Goal: Information Seeking & Learning: Check status

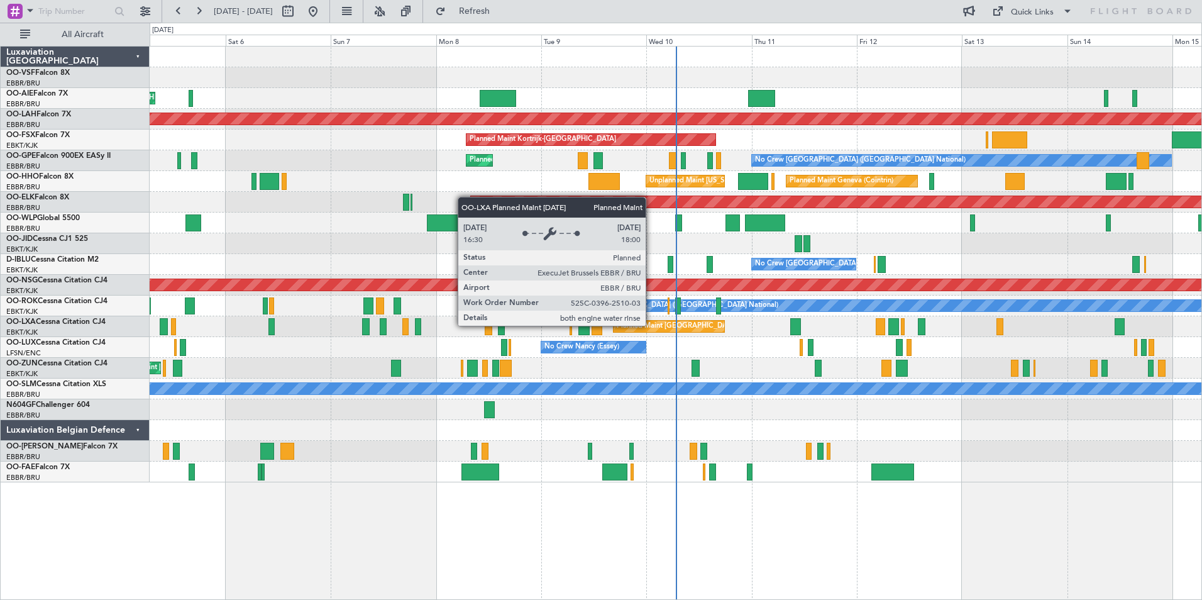
click at [651, 325] on div "Planned Maint [GEOGRAPHIC_DATA] ([GEOGRAPHIC_DATA] National)" at bounding box center [731, 326] width 228 height 19
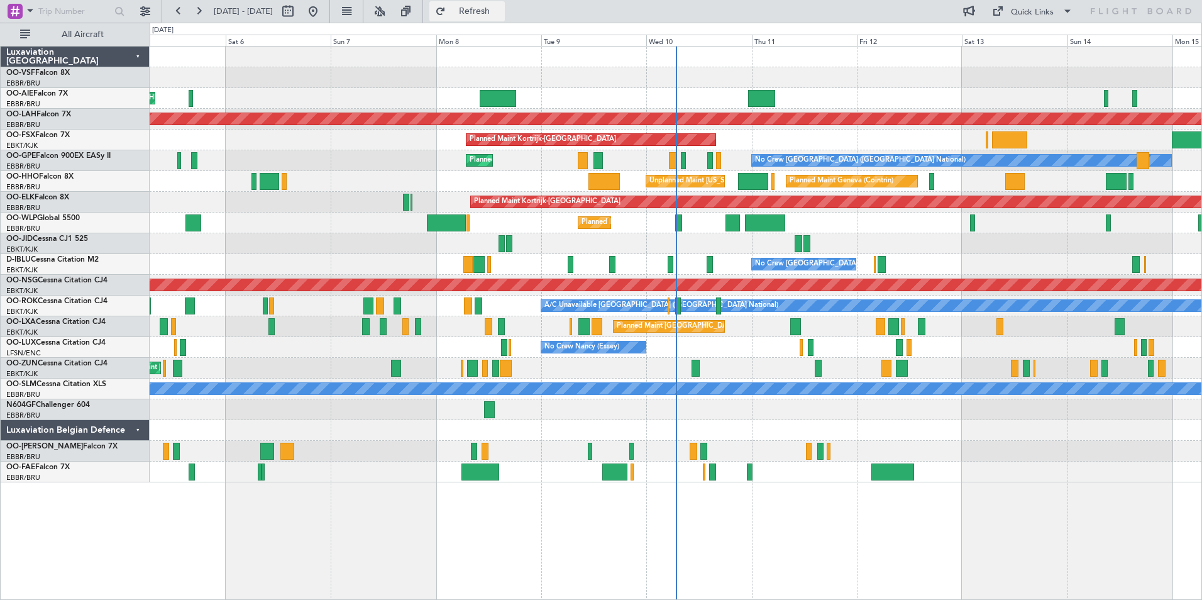
click at [501, 13] on span "Refresh" at bounding box center [474, 11] width 53 height 9
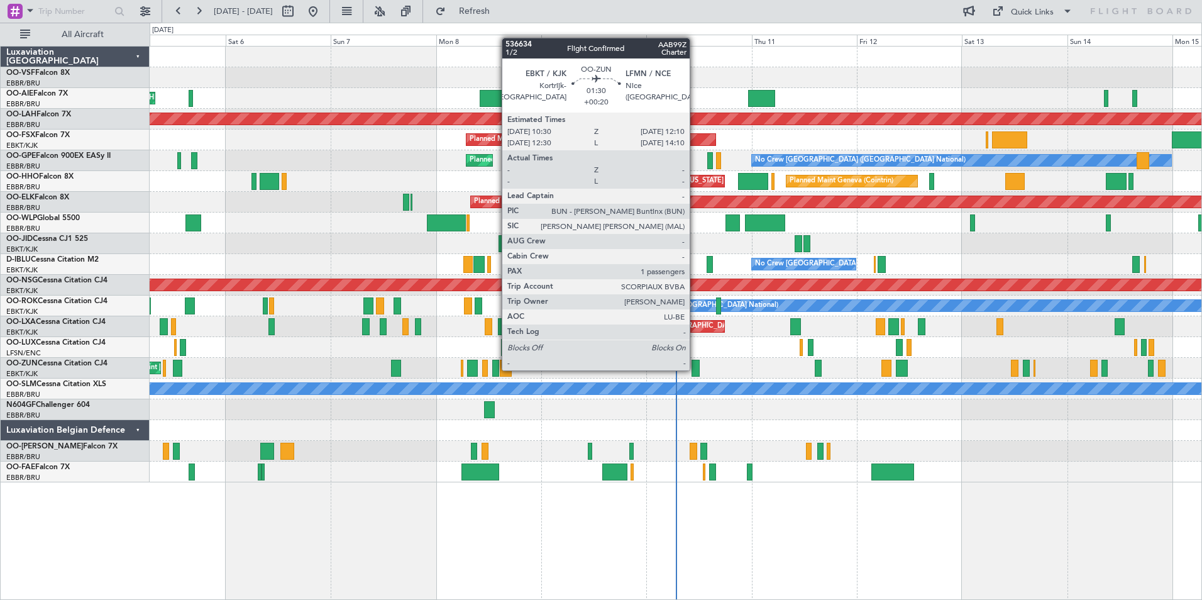
click at [695, 369] on div at bounding box center [695, 368] width 8 height 17
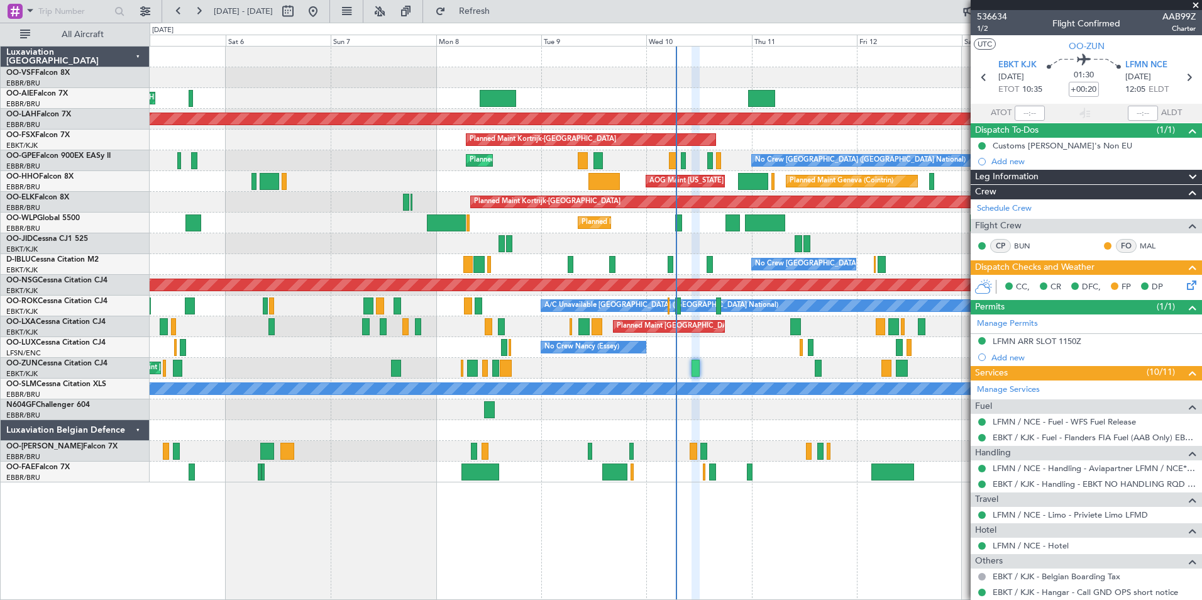
click at [1196, 4] on span at bounding box center [1195, 5] width 13 height 11
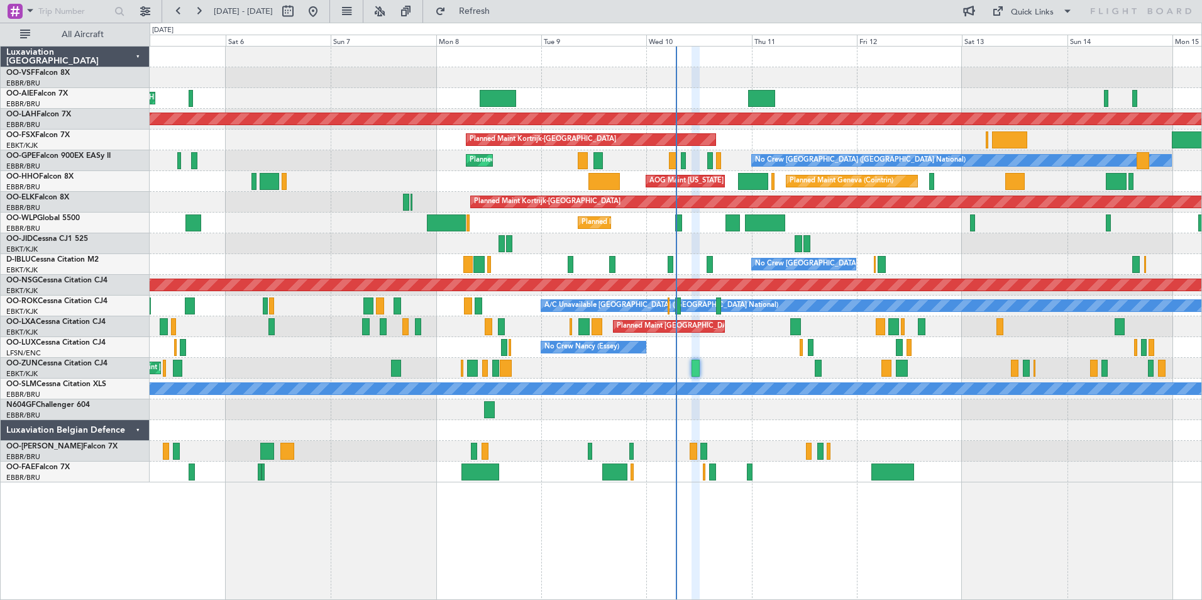
type input "0"
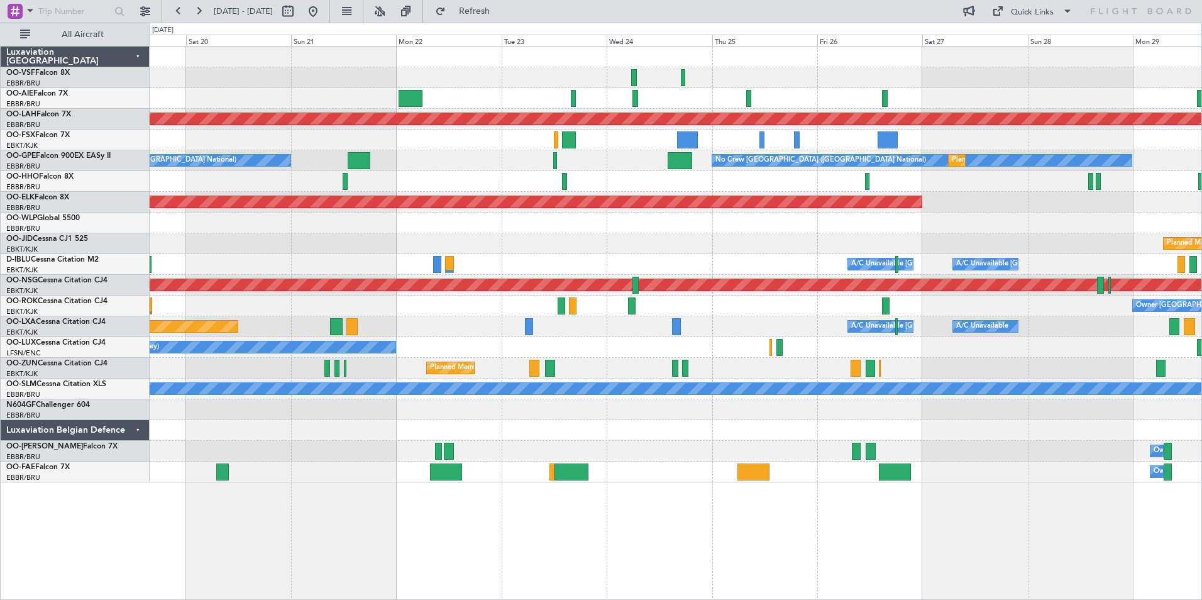
click at [26, 234] on div "Planned Maint Alton-st Louis (St Louis Regl) No Crew Brussels (Brussels Nationa…" at bounding box center [601, 311] width 1202 height 577
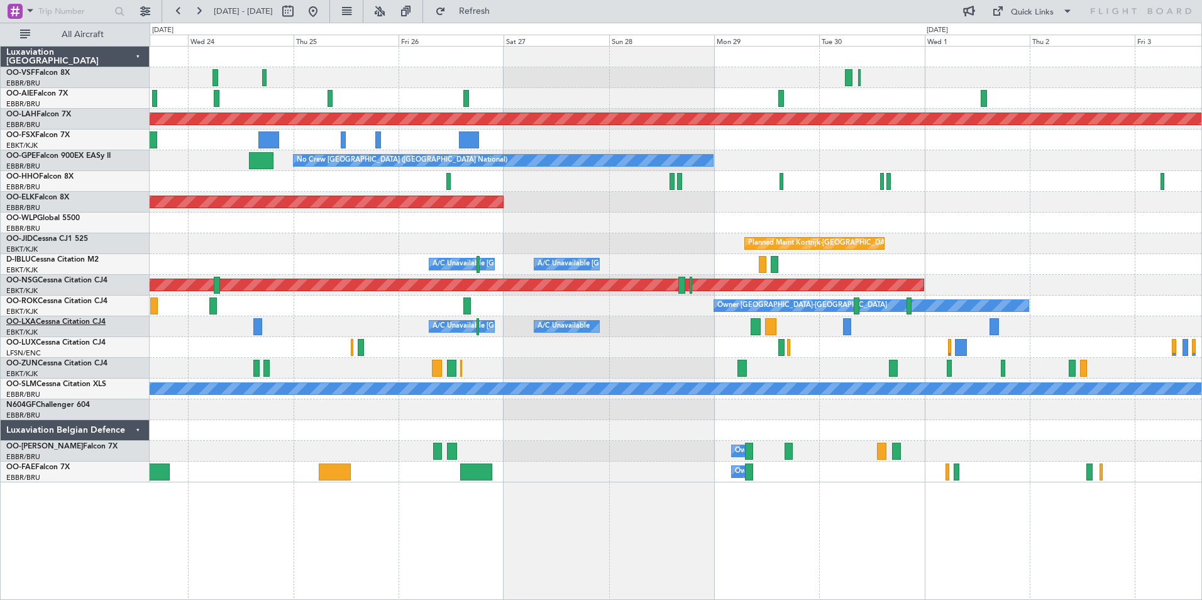
click at [72, 321] on link "OO-LXA Cessna Citation CJ4" at bounding box center [55, 322] width 99 height 8
click at [501, 7] on span "Refresh" at bounding box center [474, 11] width 53 height 9
click at [41, 319] on span "Kortrijk-[GEOGRAPHIC_DATA]" at bounding box center [57, 320] width 103 height 16
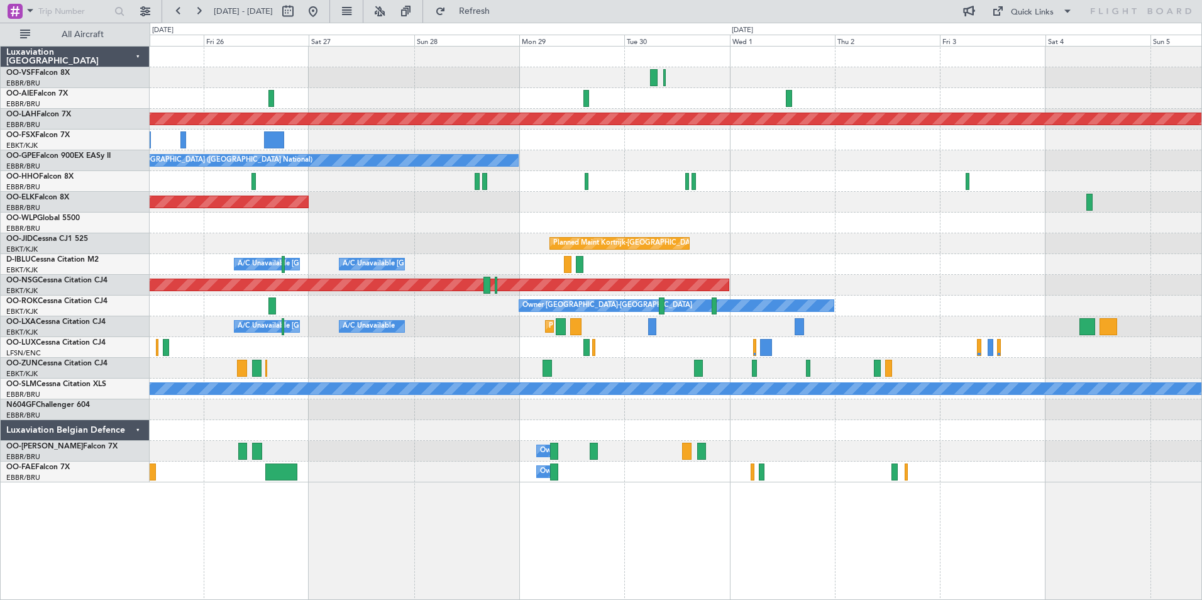
click at [598, 331] on div "Planned Maint Kortrijk-Wevelgem A/C Unavailable A/C Unavailable Brussels (Bruss…" at bounding box center [676, 326] width 1052 height 21
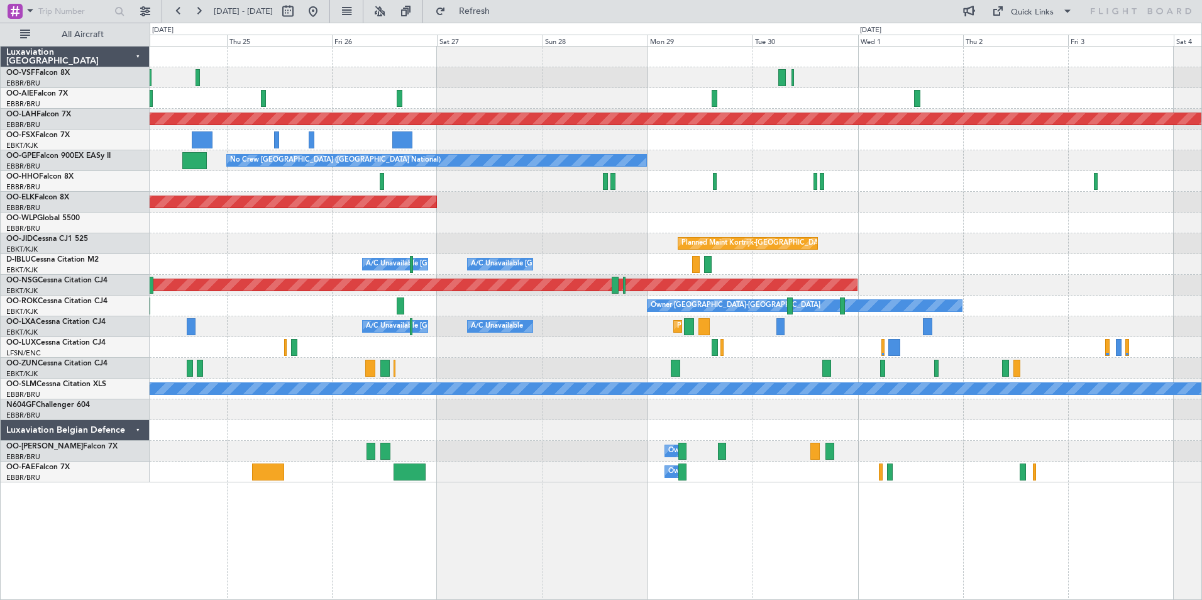
click at [730, 329] on div "Planned Maint Kortrijk-Wevelgem A/C Unavailable A/C Unavailable Brussels (Bruss…" at bounding box center [676, 326] width 1052 height 21
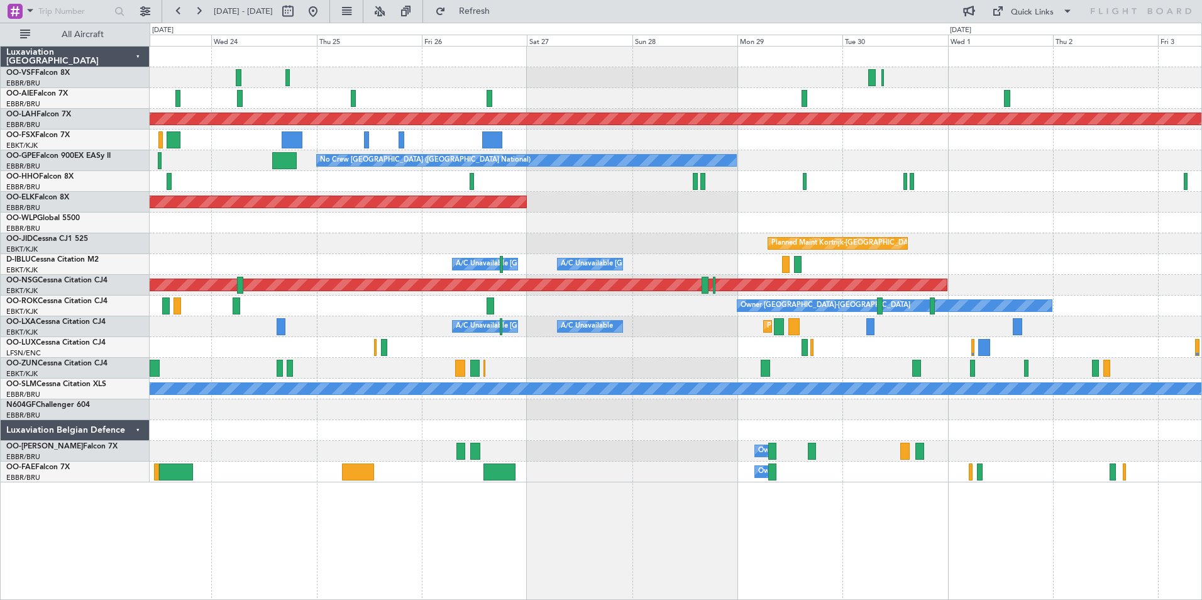
click at [349, 326] on div "Planned Maint Kortrijk-Wevelgem A/C Unavailable A/C Unavailable Brussels (Bruss…" at bounding box center [676, 326] width 1052 height 21
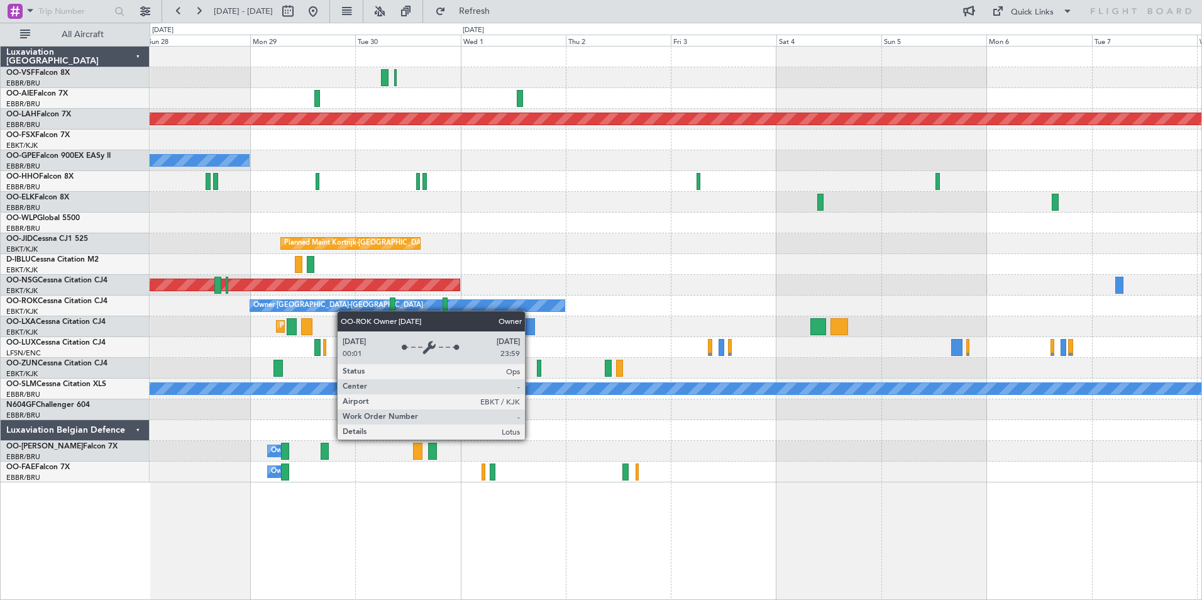
click at [360, 309] on div "Planned Maint Alton-st Louis (St Louis Regl) No Crew Brussels (Brussels Nationa…" at bounding box center [676, 265] width 1052 height 436
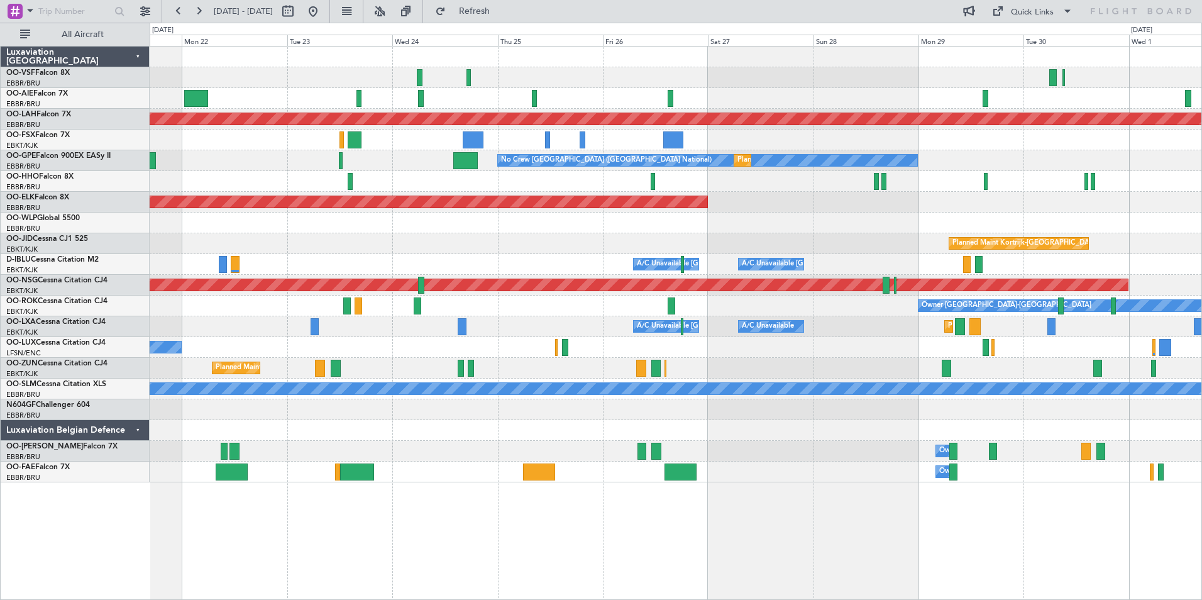
click at [427, 318] on div "Planned Maint Kortrijk-Wevelgem A/C Unavailable A/C Unavailable Brussels (Bruss…" at bounding box center [676, 326] width 1052 height 21
click at [371, 339] on div "Planned Maint Alton-st Louis (St Louis Regl) No Crew Brussels (Brussels Nationa…" at bounding box center [676, 265] width 1052 height 436
click at [457, 336] on div "Planned Maint Kortrijk-Wevelgem A/C Unavailable A/C Unavailable Brussels (Bruss…" at bounding box center [676, 326] width 1052 height 21
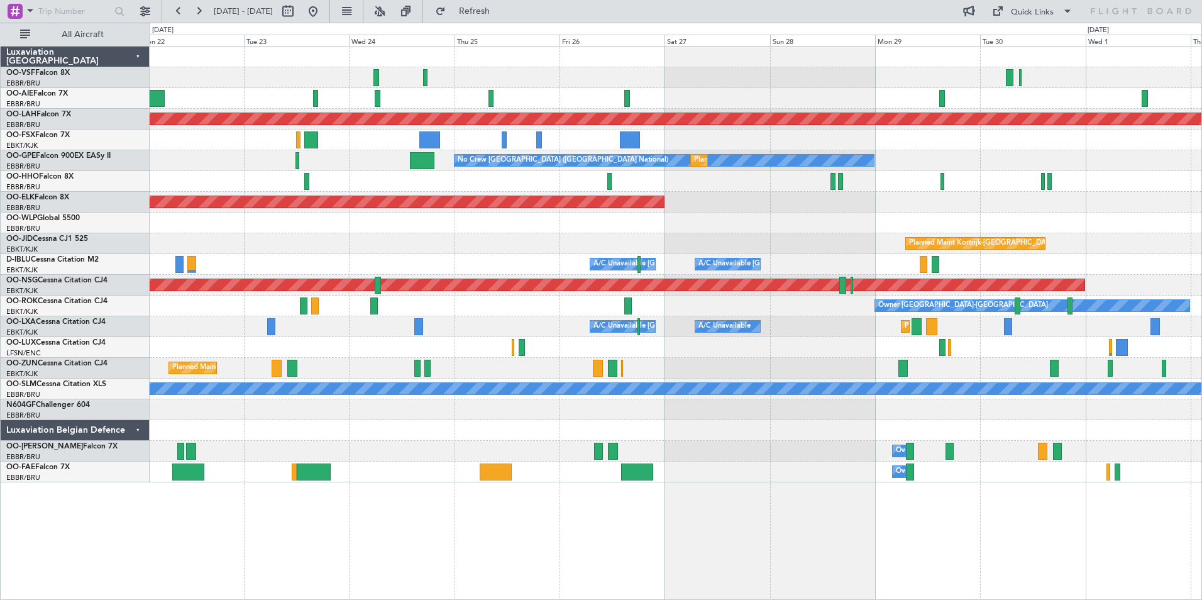
click at [538, 326] on div "Planned Maint Kortrijk-Wevelgem A/C Unavailable A/C Unavailable Brussels (Bruss…" at bounding box center [676, 326] width 1052 height 21
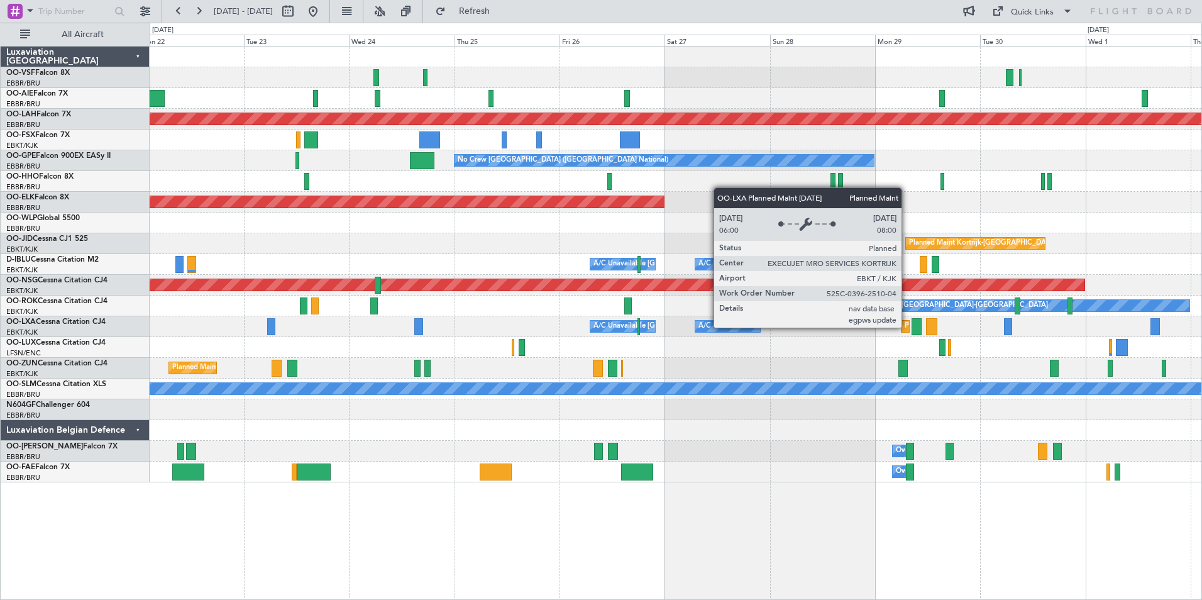
click at [907, 327] on div "Planned Maint Kortrijk-[GEOGRAPHIC_DATA]" at bounding box center [978, 326] width 146 height 19
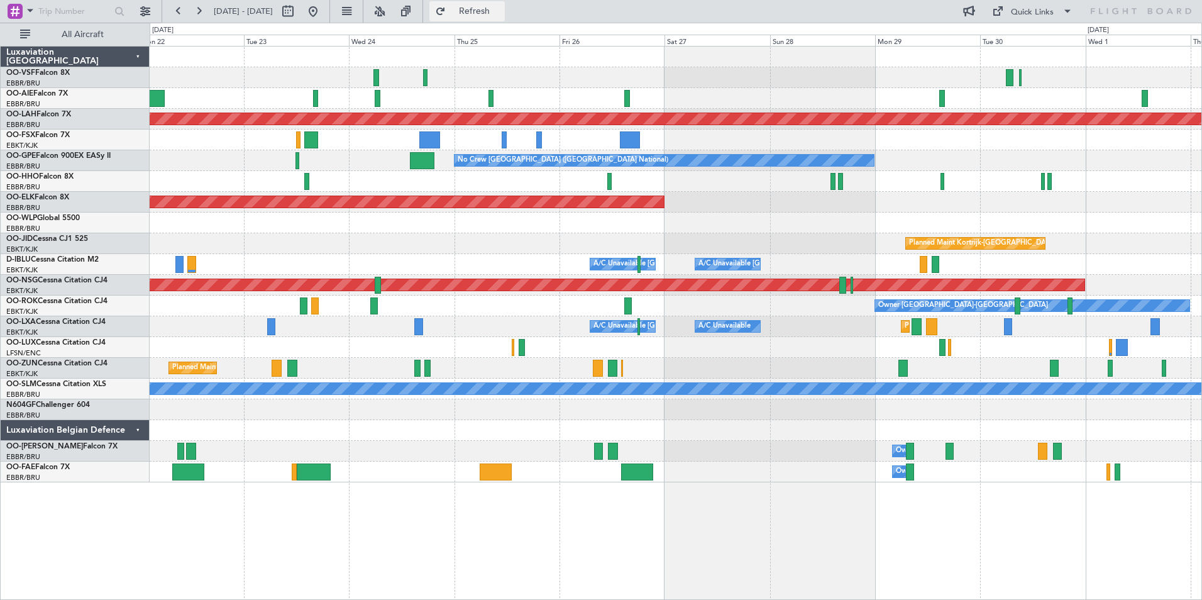
click at [501, 12] on span "Refresh" at bounding box center [474, 11] width 53 height 9
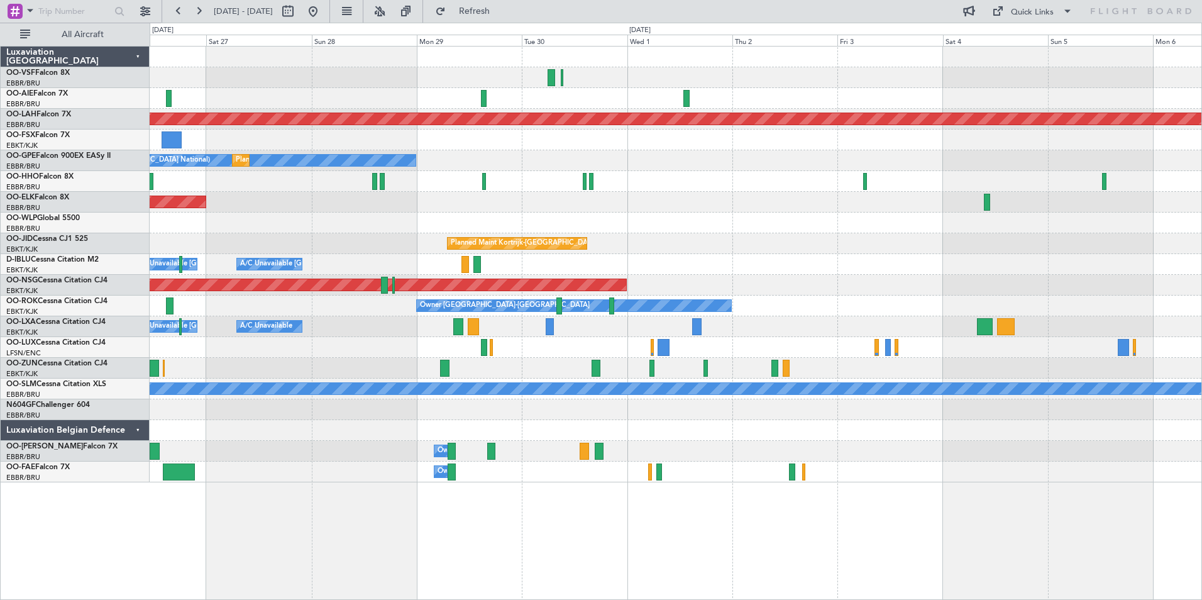
click at [840, 337] on div "Planned Maint Alton-st Louis (St Louis Regl) No Crew Brussels (Brussels Nationa…" at bounding box center [676, 265] width 1052 height 436
click at [501, 11] on span "Refresh" at bounding box center [474, 11] width 53 height 9
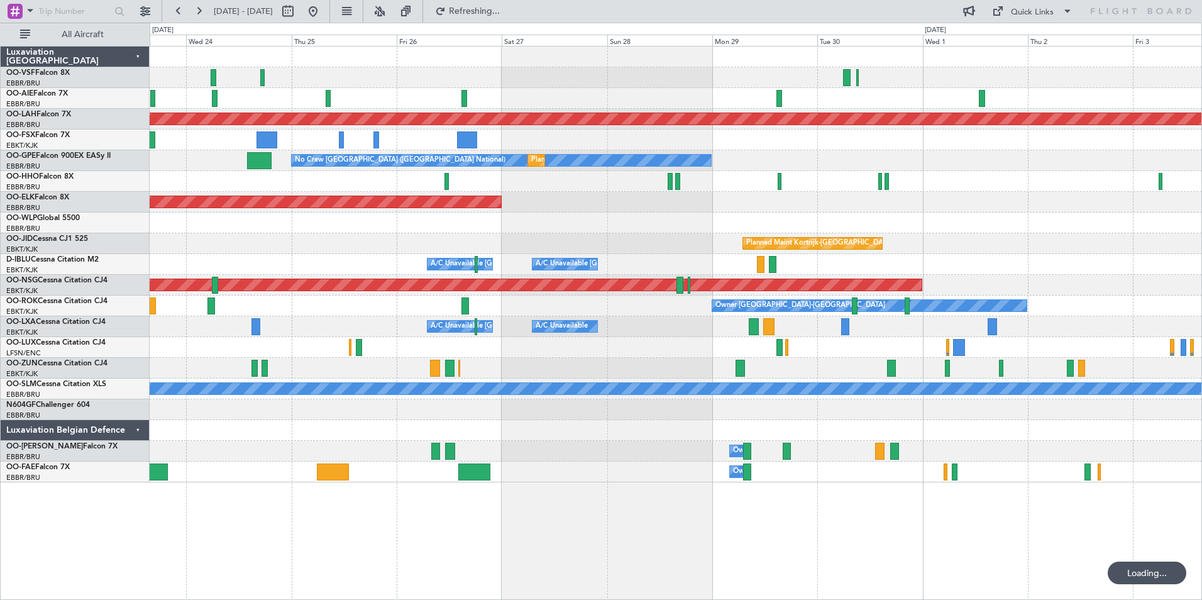
click at [690, 325] on div "A/C Unavailable A/C Unavailable Brussels (Brussels National)" at bounding box center [676, 326] width 1052 height 21
click at [353, 330] on div "Planned Maint Kortrijk-Wevelgem A/C Unavailable Brussels (Brussels National) A/…" at bounding box center [676, 326] width 1052 height 21
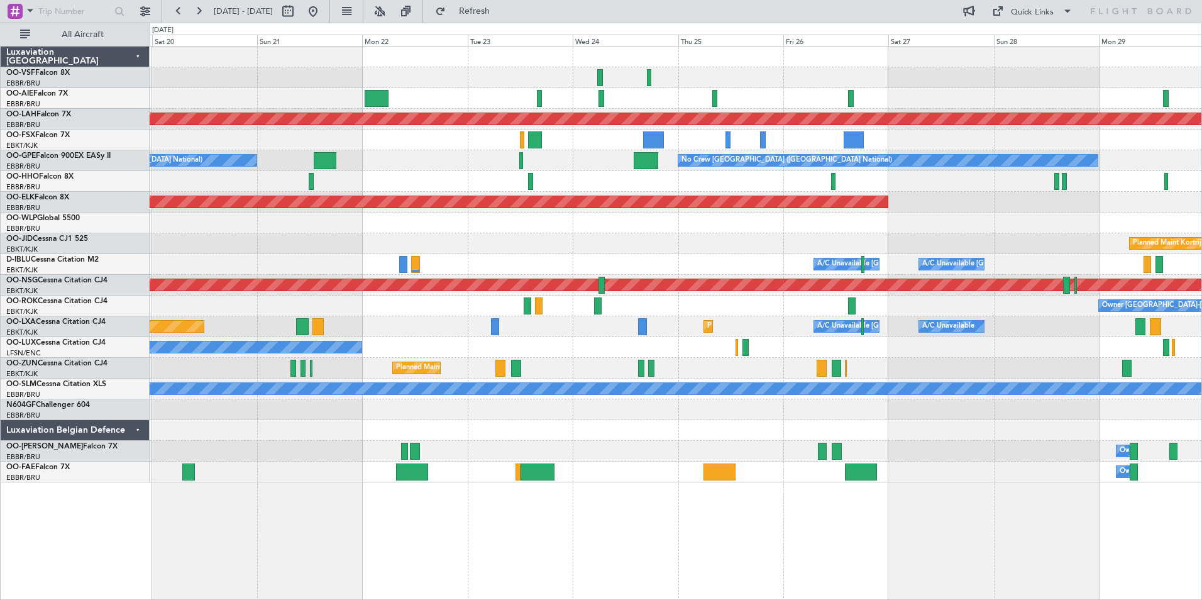
click at [1201, 382] on html "23 Sep 2025 - 03 Oct 2025 Refresh Quick Links All Aircraft Planned Maint Alton-…" at bounding box center [601, 300] width 1202 height 600
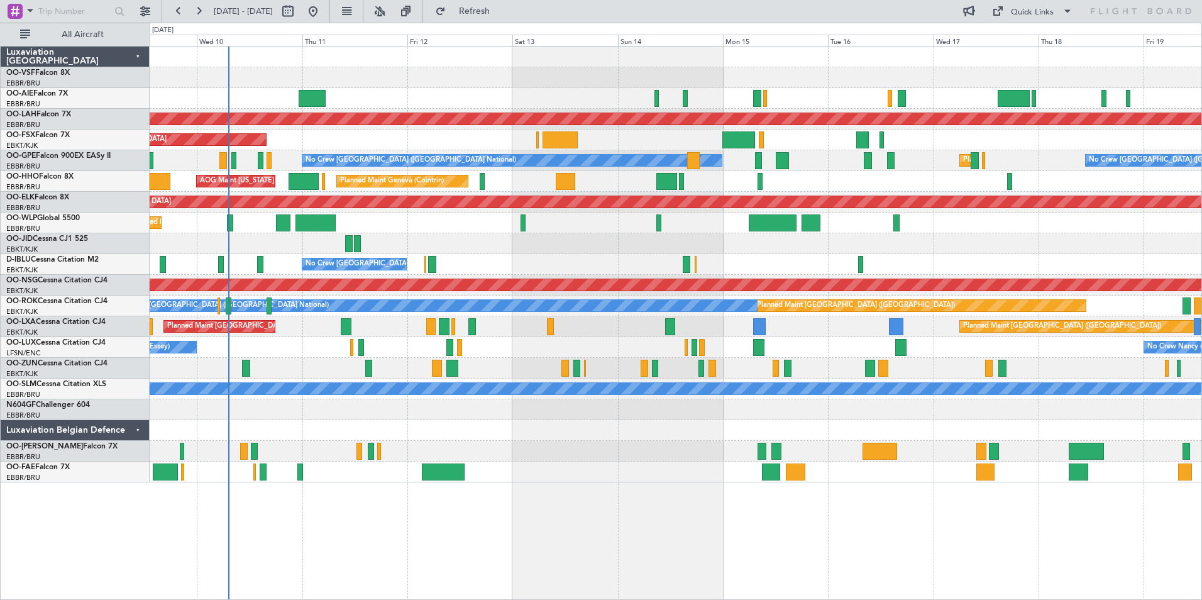
click at [920, 372] on div at bounding box center [676, 368] width 1052 height 21
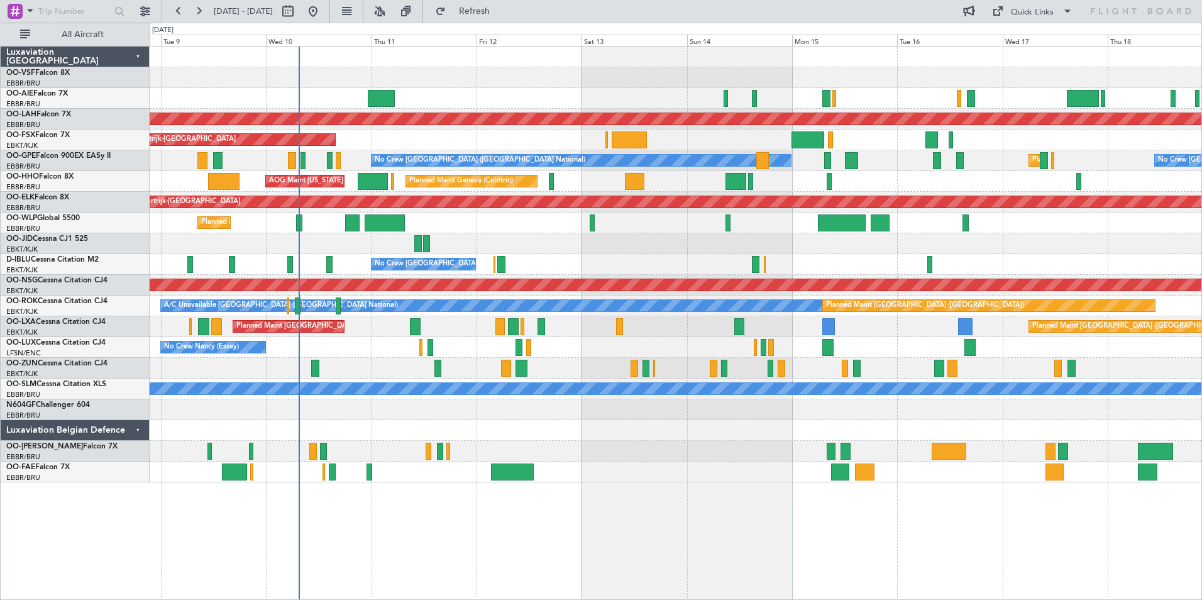
click at [250, 160] on div "No Crew Brussels (Brussels National) Planned Maint Brussels (Brussels National)…" at bounding box center [676, 160] width 1052 height 21
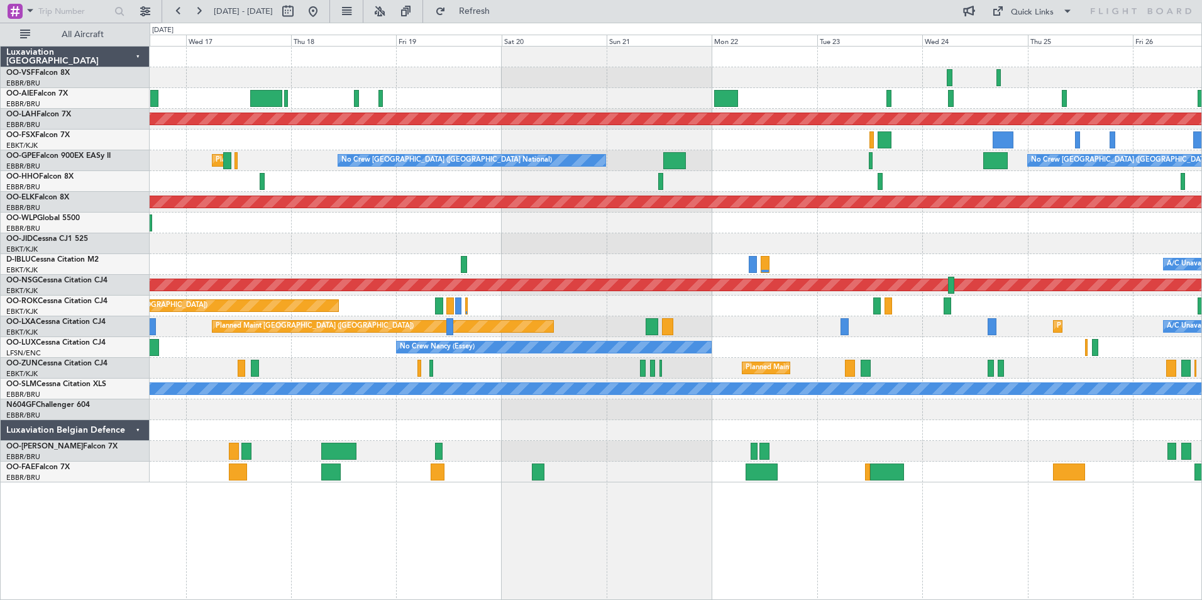
click at [212, 274] on div "A/C Unavailable Brussels (Brussels National) A/C Unavailable Kortrijk-Wevelgem" at bounding box center [676, 264] width 1052 height 21
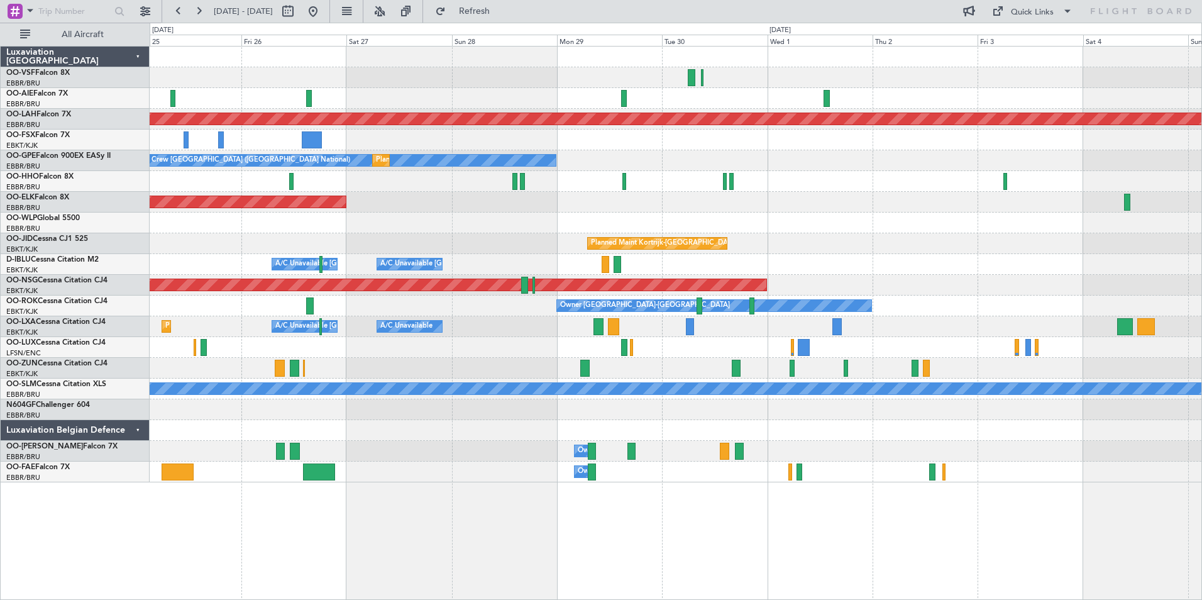
click at [182, 320] on div "Planned Maint Alton-st Louis (St Louis Regl) No Crew Brussels (Brussels Nationa…" at bounding box center [676, 265] width 1052 height 436
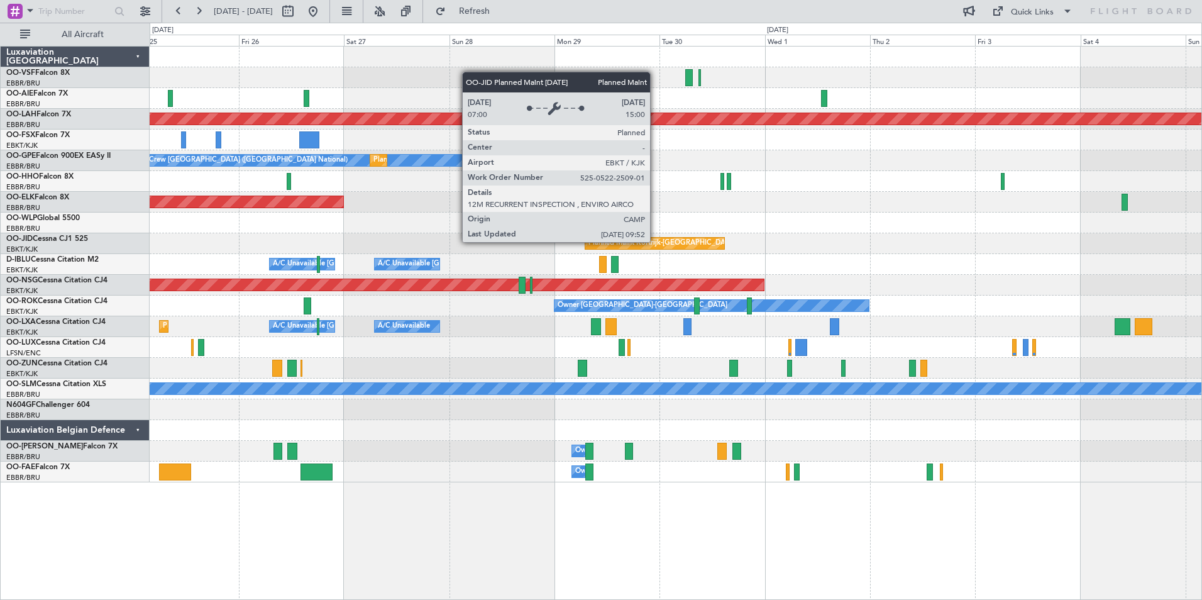
click at [656, 241] on div "Planned Maint Kortrijk-[GEOGRAPHIC_DATA]" at bounding box center [661, 243] width 146 height 19
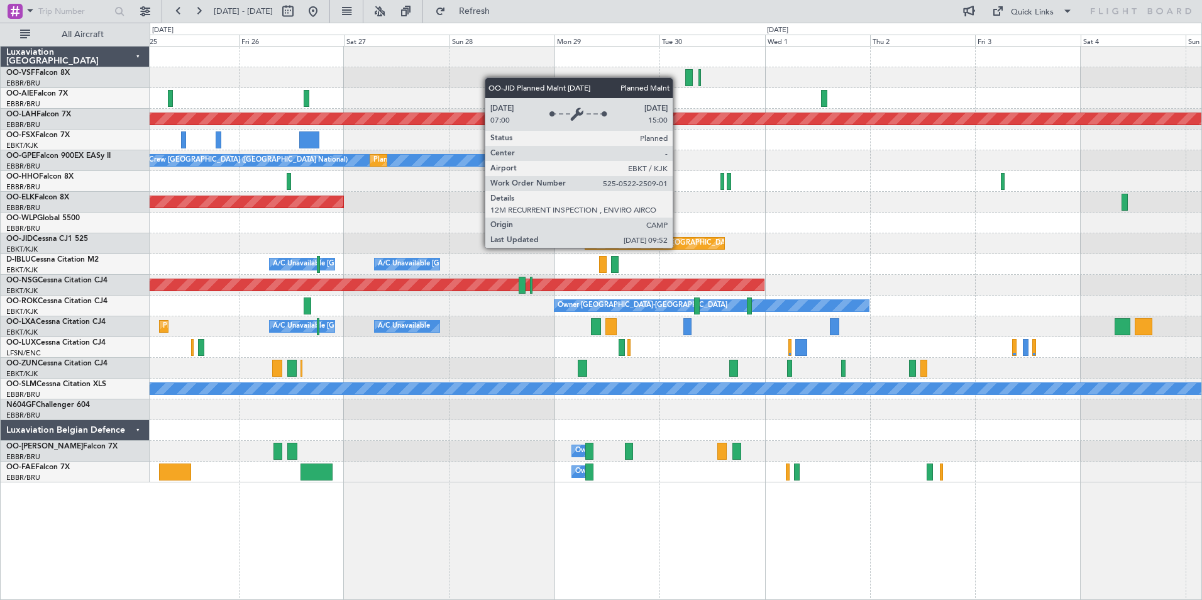
click at [678, 247] on div "Planned Maint Kortrijk-[GEOGRAPHIC_DATA]" at bounding box center [661, 243] width 146 height 19
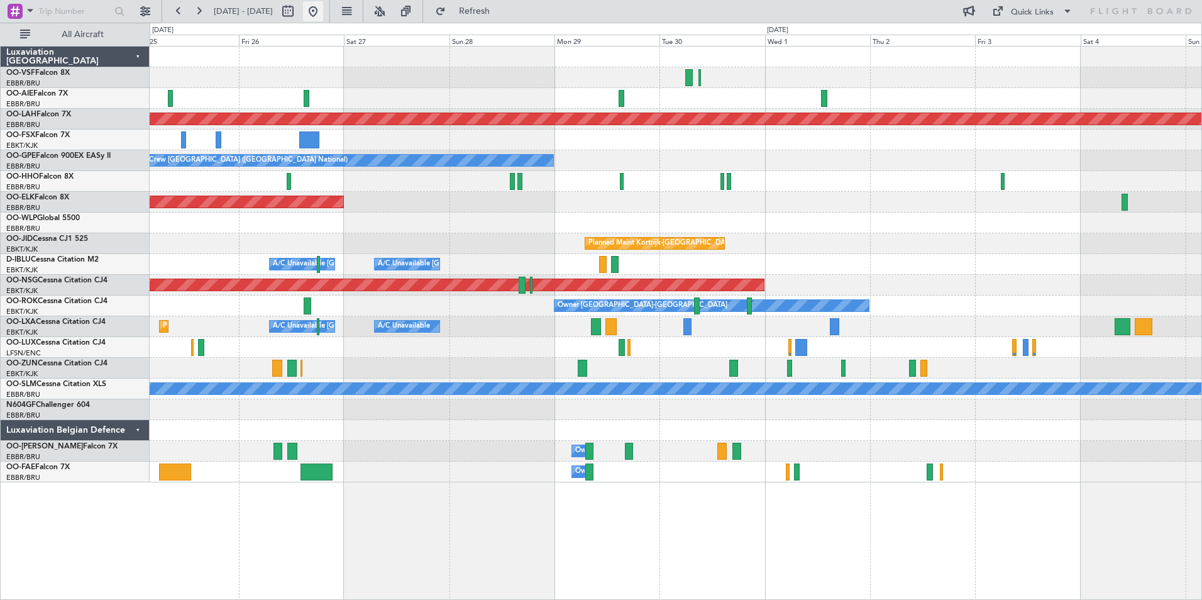
click at [323, 10] on button at bounding box center [313, 11] width 20 height 20
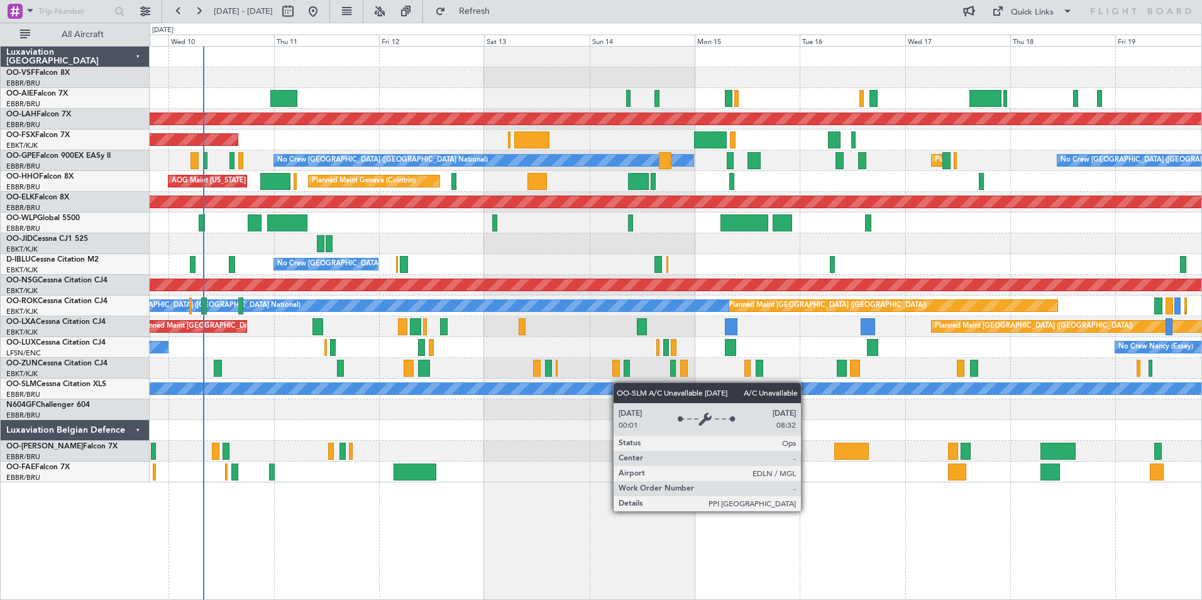
click at [507, 388] on div "Planned Maint Alton-st Louis (St Louis Regl) Planned Maint Kortrijk-Wevelgem No…" at bounding box center [676, 265] width 1052 height 436
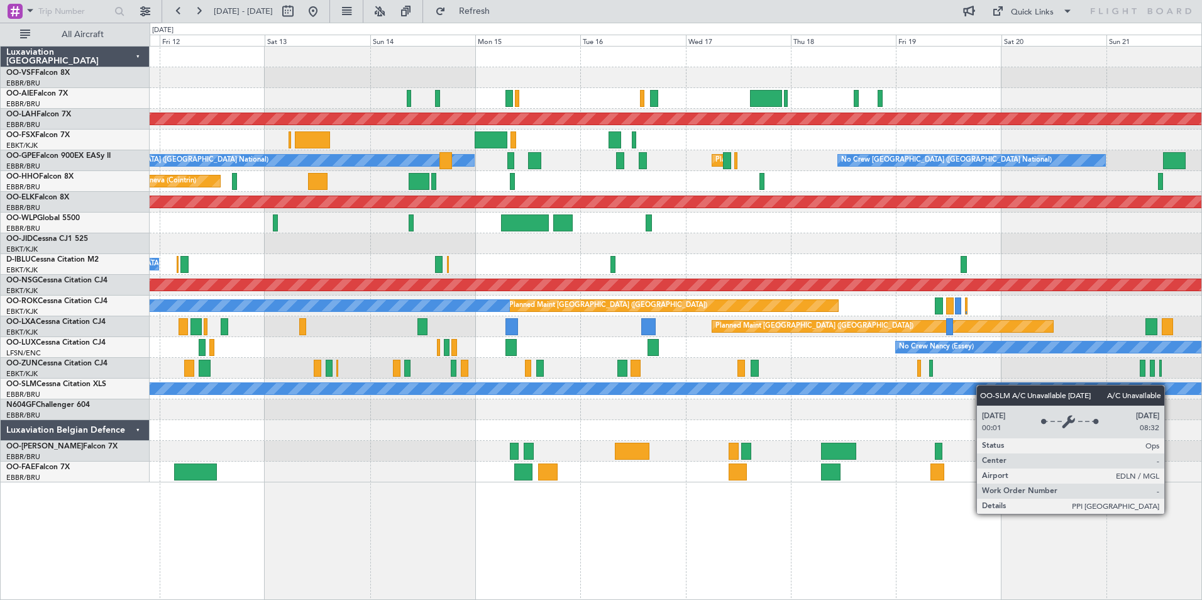
click at [861, 388] on div "Planned Maint Alton-st Louis (St Louis Regl) Planned Maint Kortrijk-Wevelgem No…" at bounding box center [676, 265] width 1052 height 436
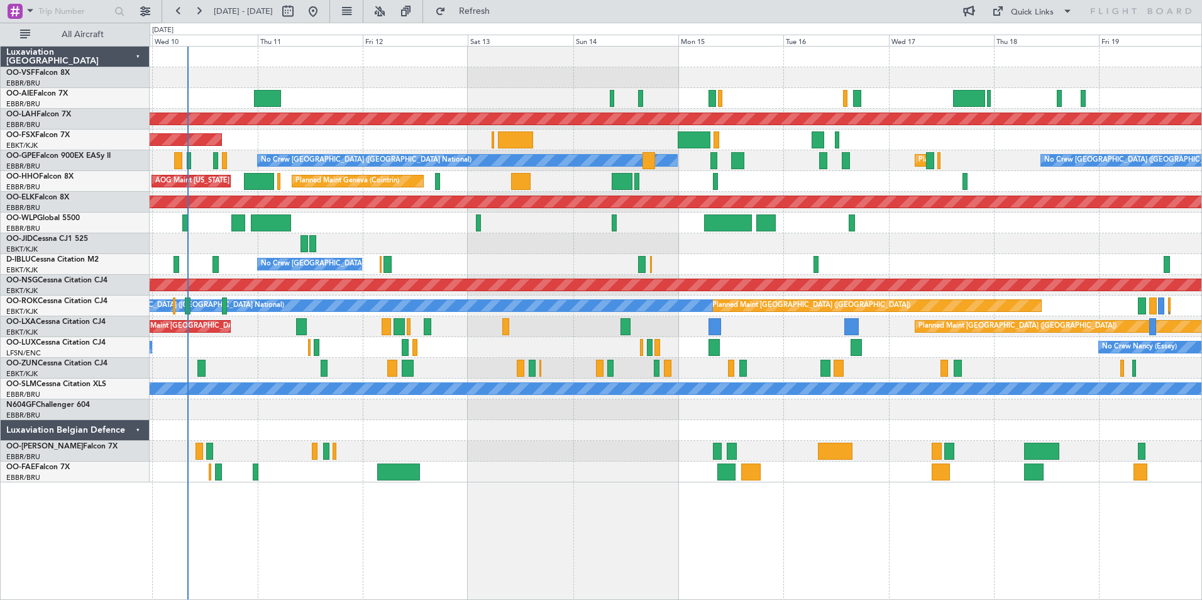
click at [683, 336] on div "Planned Maint Paris (Le Bourget) Planned Maint Brussels (Brussels National)" at bounding box center [676, 326] width 1052 height 21
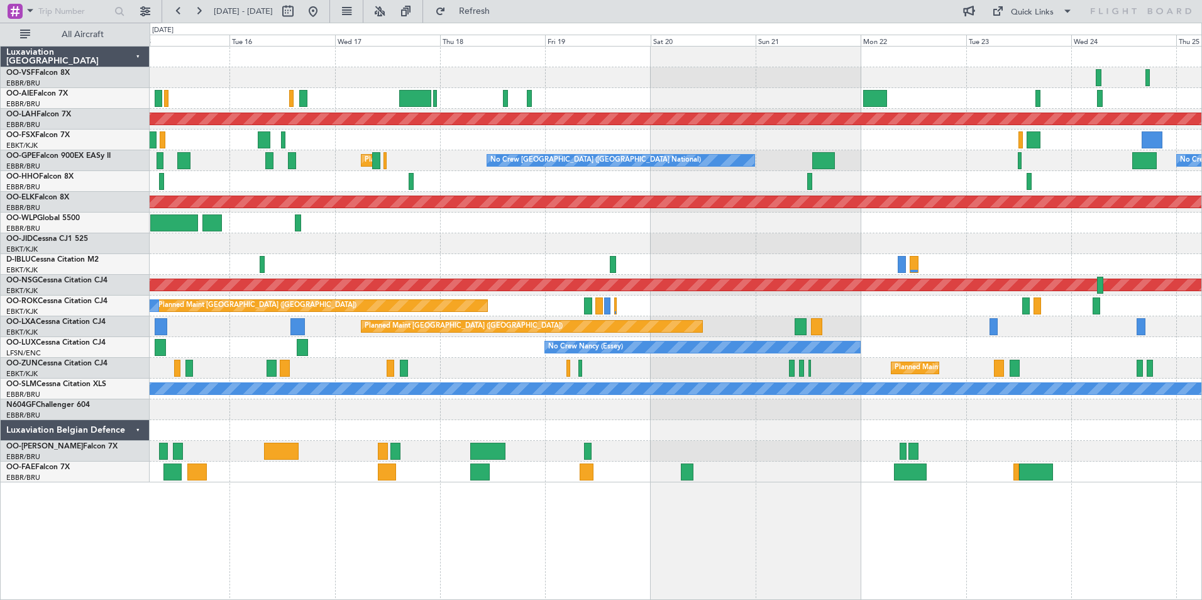
click at [568, 111] on div "Planned Maint Alton-st Louis (St Louis Regl) Planned Maint Brussels (Brussels N…" at bounding box center [676, 265] width 1052 height 436
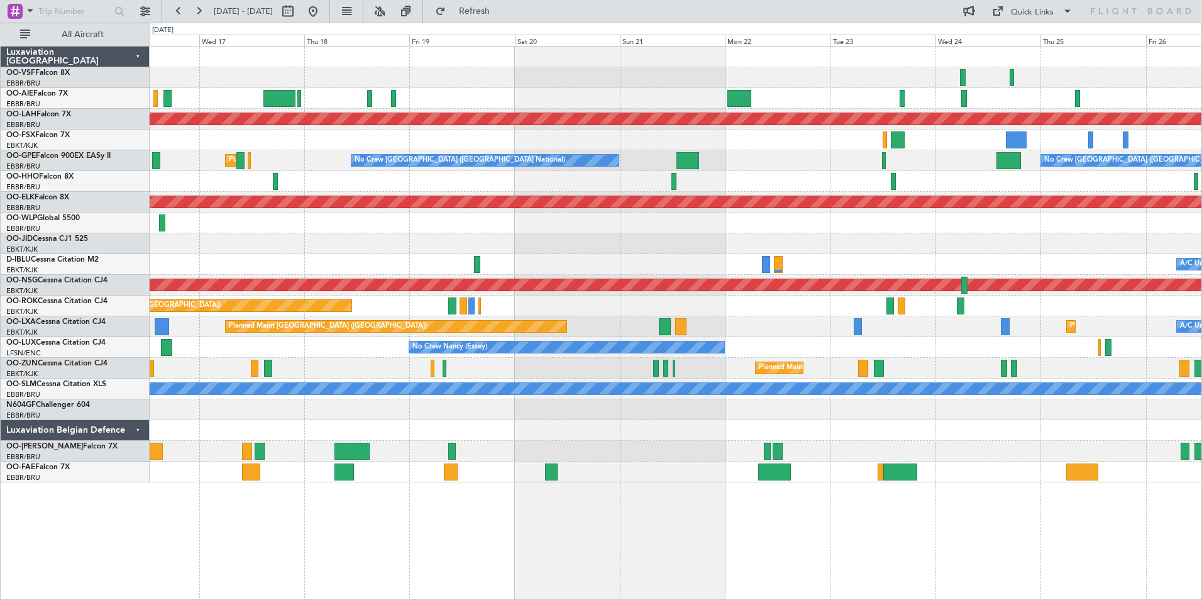
click at [747, 113] on div "Planned Maint Alton-st Louis (St Louis Regl) Planned Maint Brussels (Brussels N…" at bounding box center [676, 265] width 1052 height 436
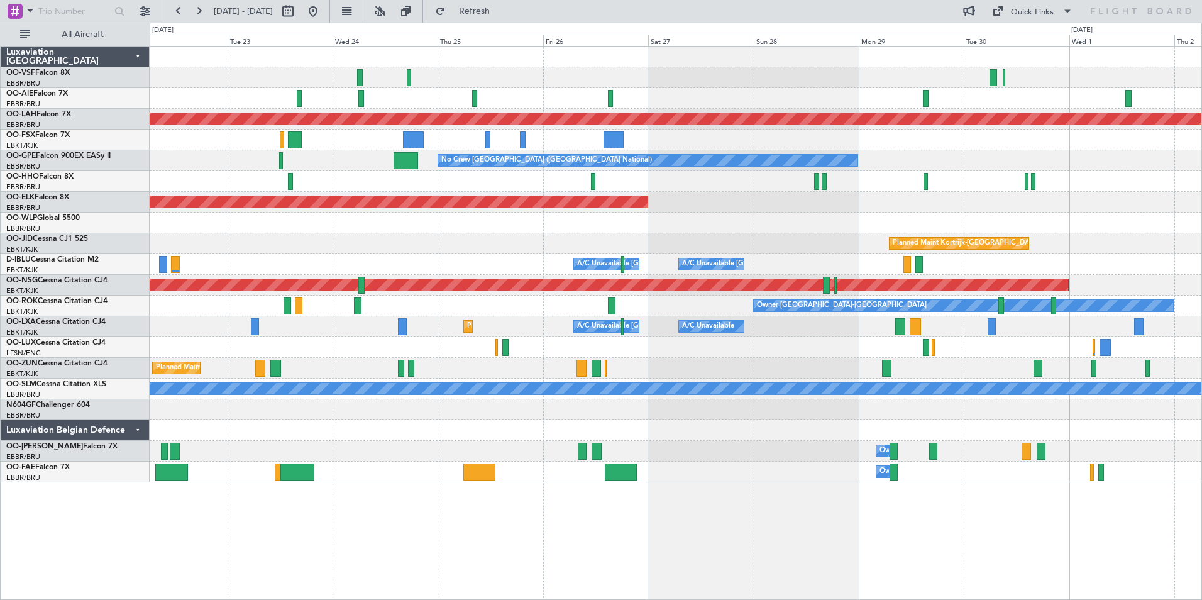
click at [637, 103] on div at bounding box center [676, 98] width 1052 height 21
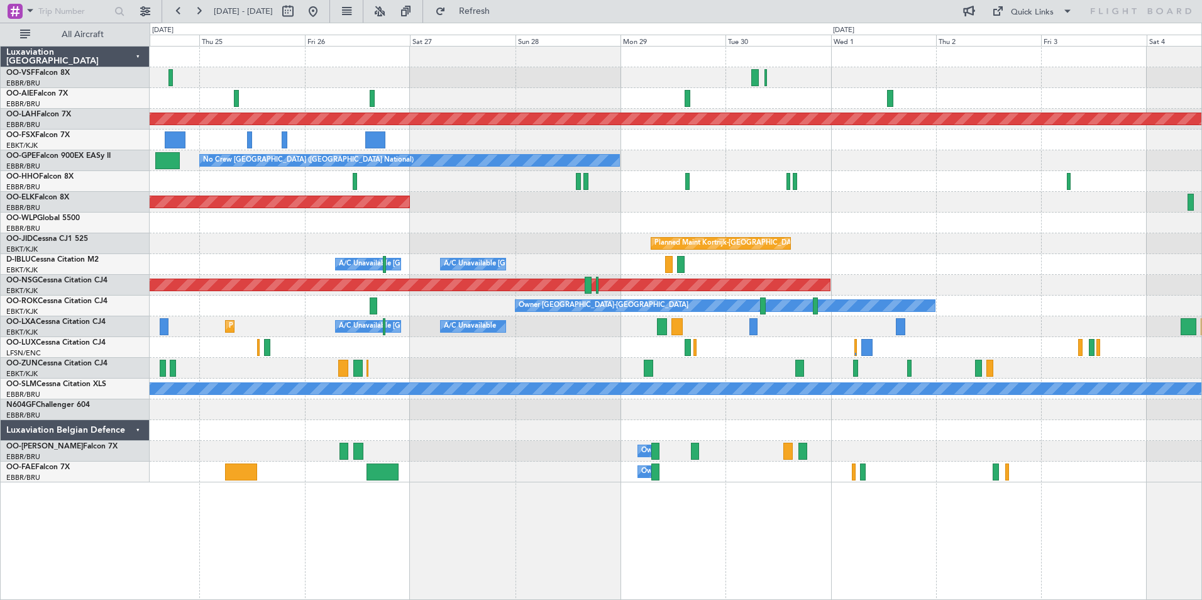
click at [811, 106] on div at bounding box center [676, 98] width 1052 height 21
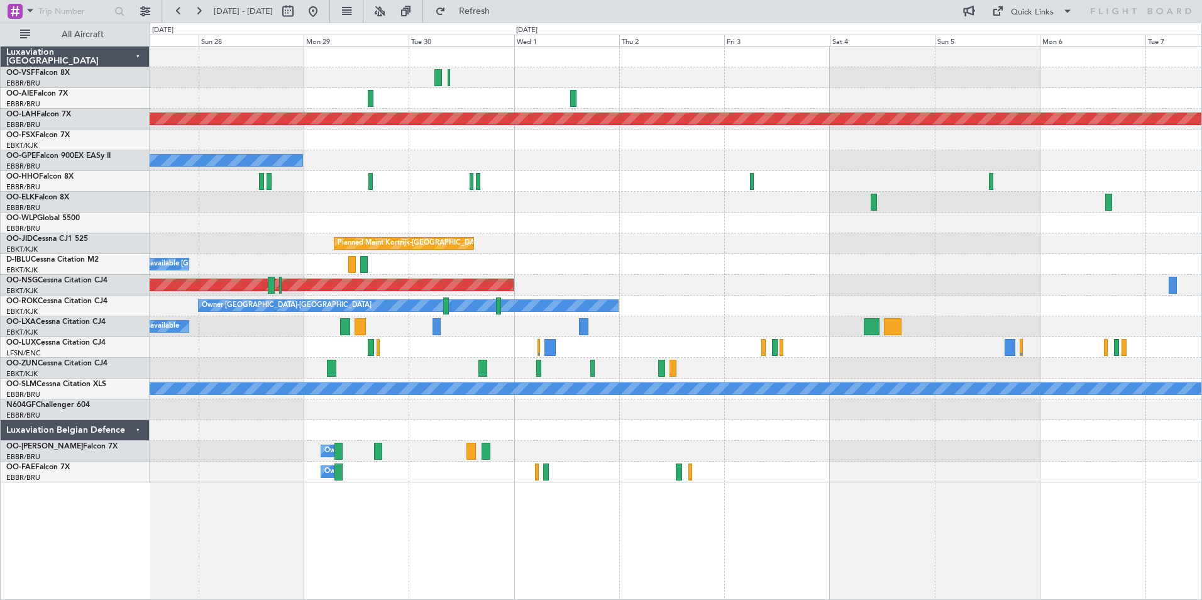
click at [647, 103] on div at bounding box center [676, 98] width 1052 height 21
click at [323, 11] on button at bounding box center [313, 11] width 20 height 20
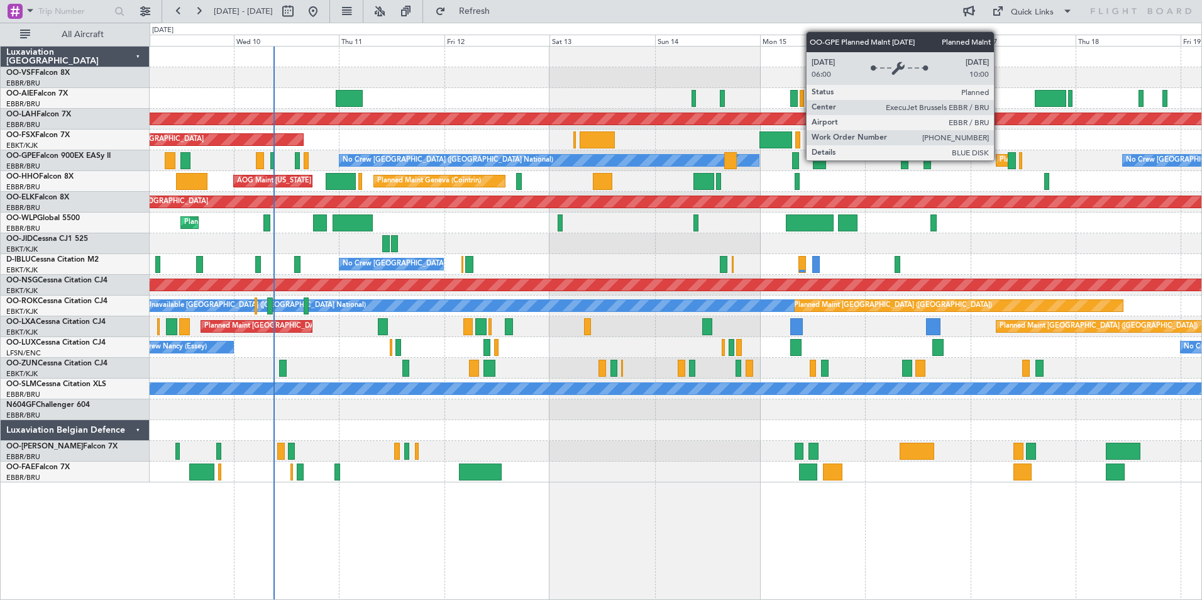
click at [999, 160] on div "Planned Maint [GEOGRAPHIC_DATA] ([GEOGRAPHIC_DATA] National)" at bounding box center [1113, 160] width 228 height 19
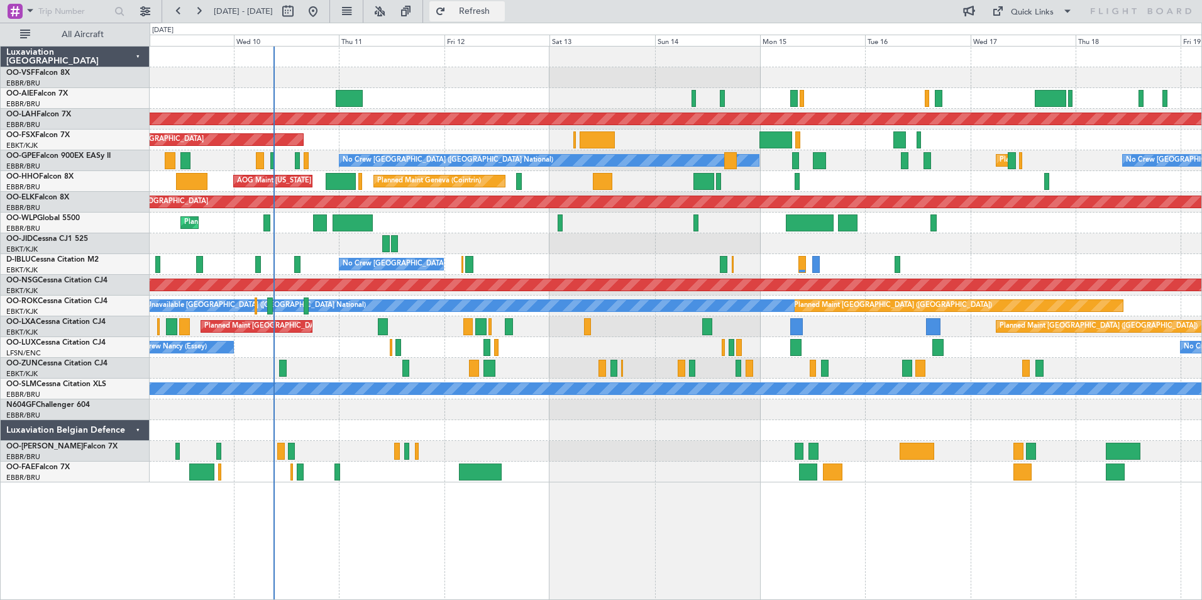
click at [501, 9] on span "Refresh" at bounding box center [474, 11] width 53 height 9
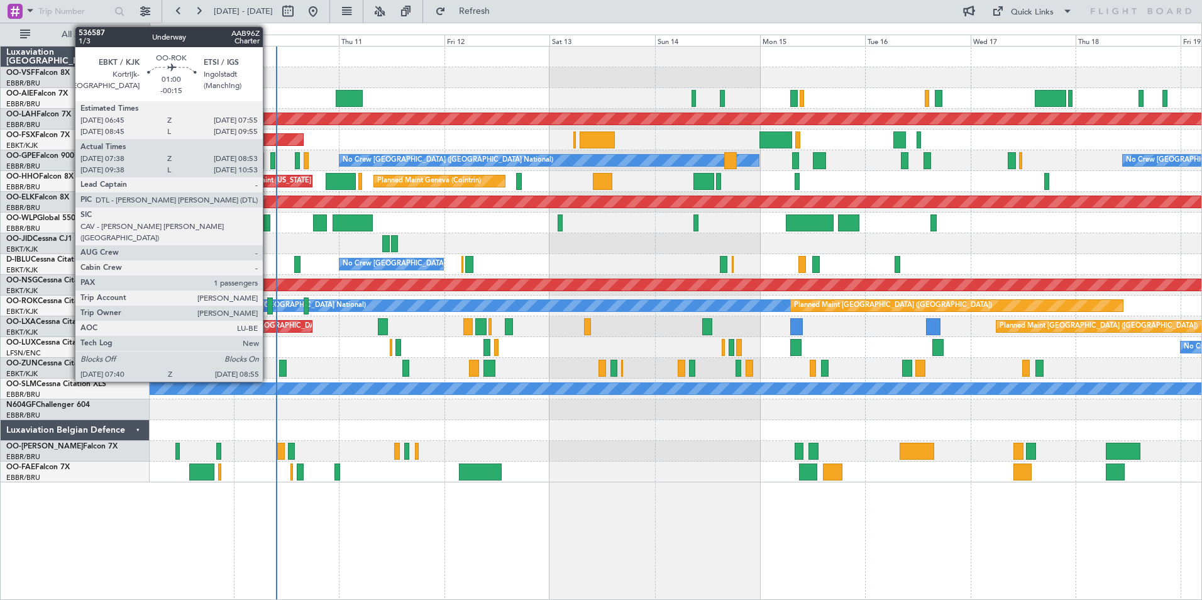
click at [268, 309] on div at bounding box center [270, 305] width 6 height 17
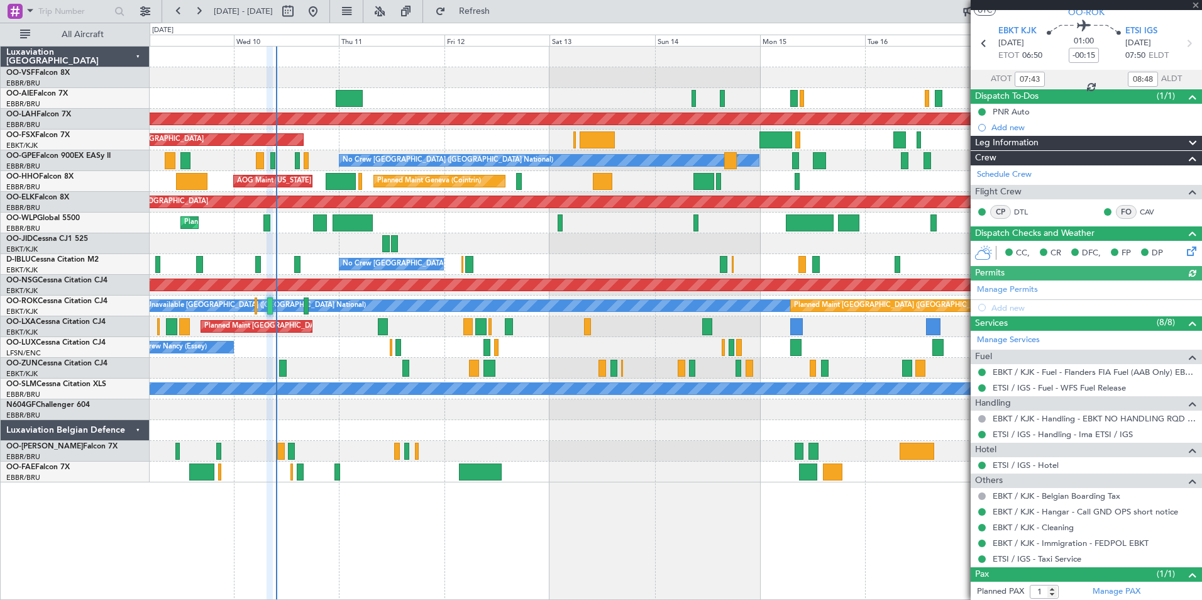
scroll to position [64, 0]
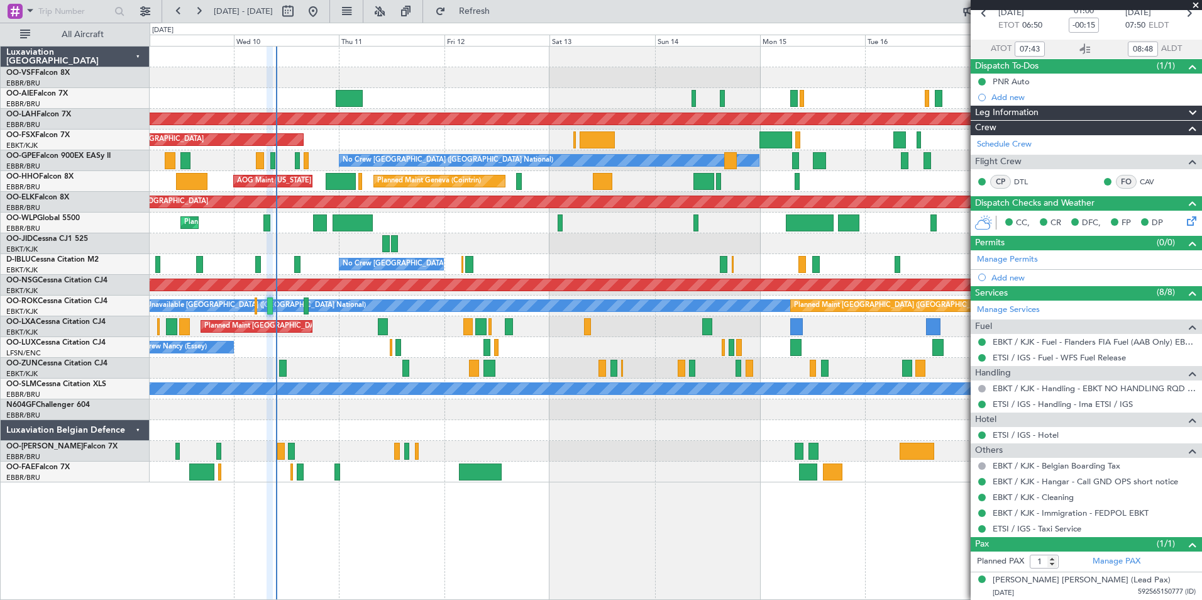
click at [1195, 6] on span at bounding box center [1195, 5] width 13 height 11
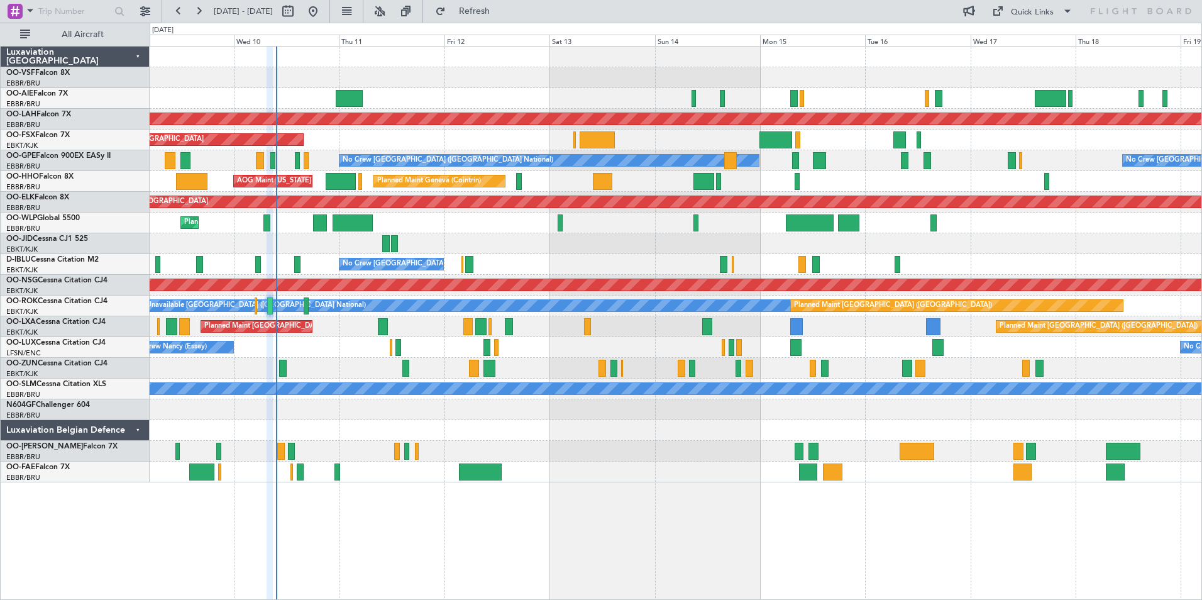
type input "0"
click at [501, 10] on span "Refresh" at bounding box center [474, 11] width 53 height 9
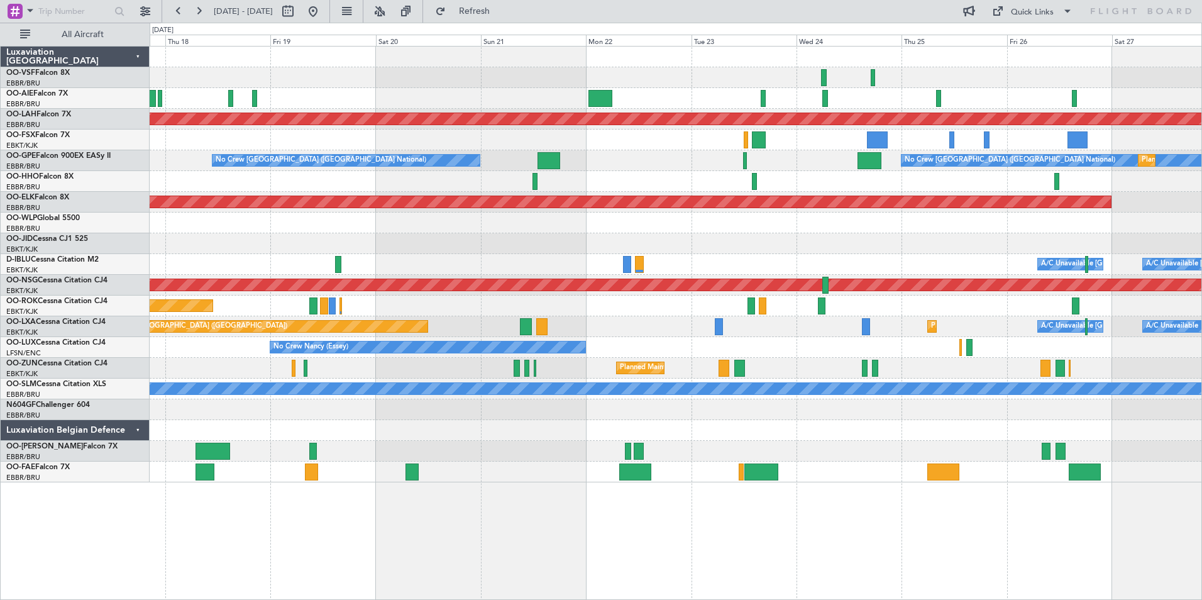
click at [224, 296] on div "Planned Maint Alton-st Louis (St Louis Regl) No Crew Brussels (Brussels Nationa…" at bounding box center [676, 265] width 1052 height 436
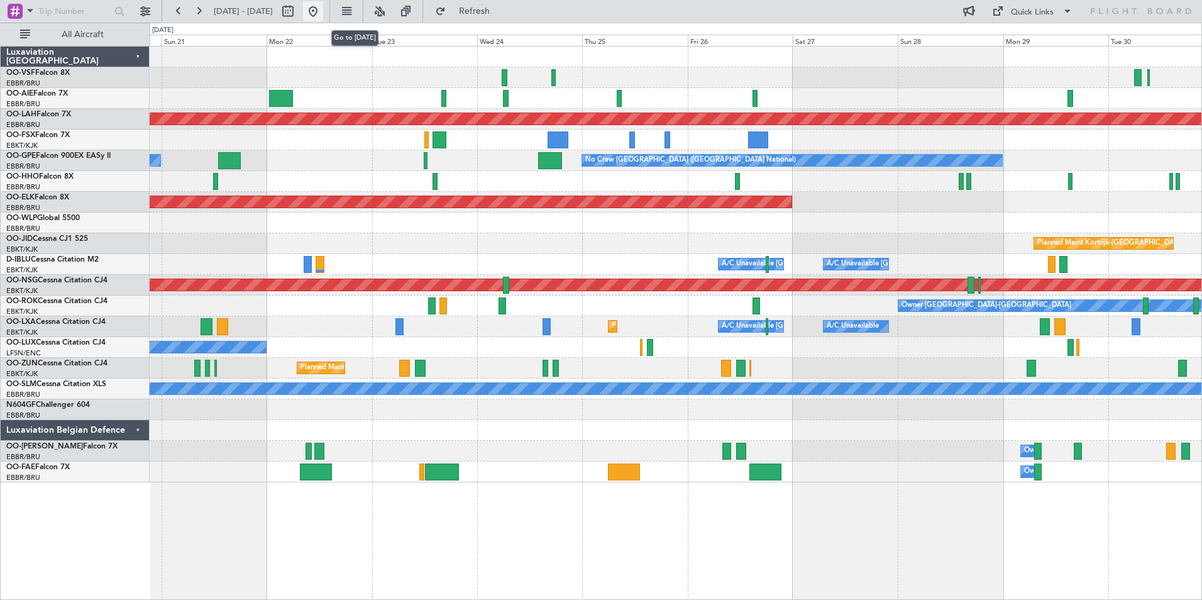
click at [323, 16] on button at bounding box center [313, 11] width 20 height 20
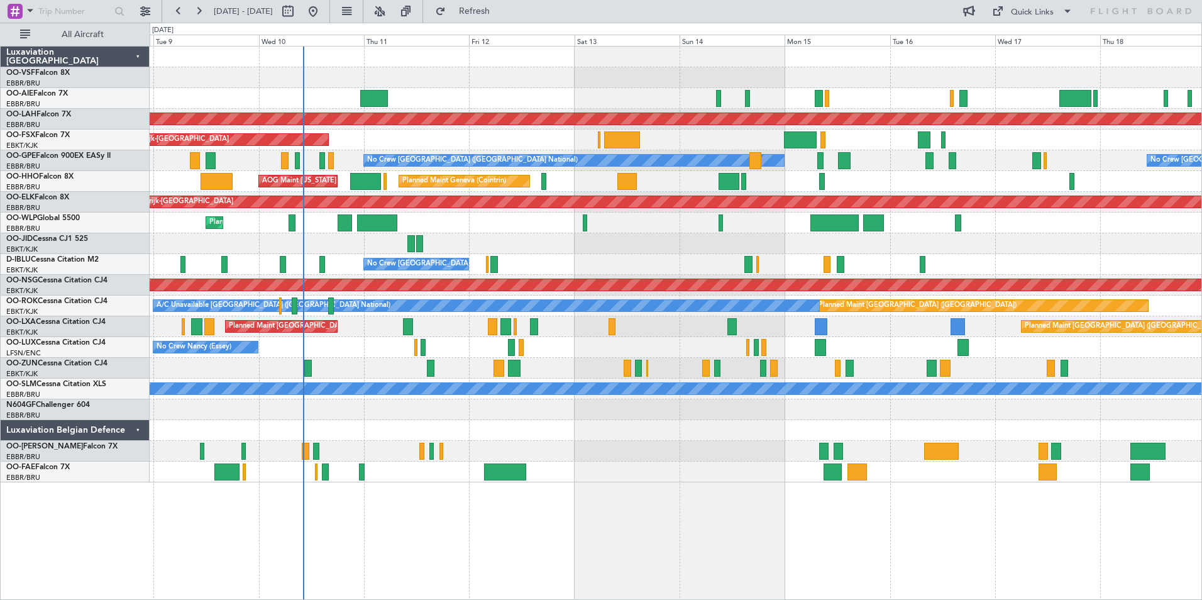
click at [400, 330] on div "Planned Maint Alton-st Louis (St Louis Regl) Planned Maint Kortrijk-Wevelgem Pl…" at bounding box center [676, 265] width 1052 height 436
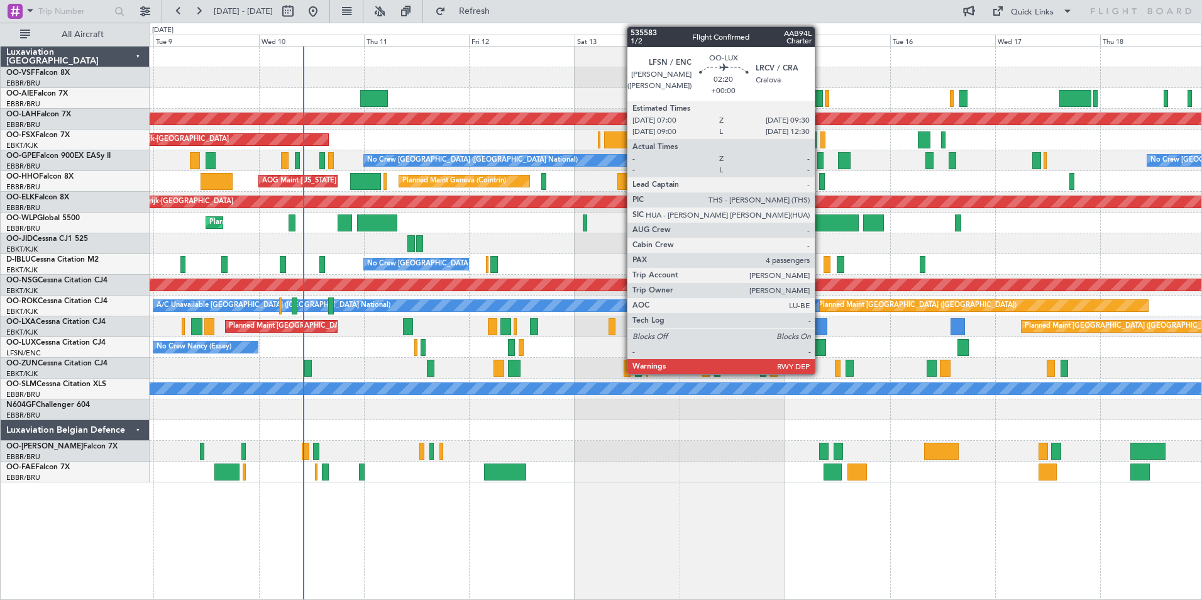
click at [820, 346] on div at bounding box center [820, 347] width 11 height 17
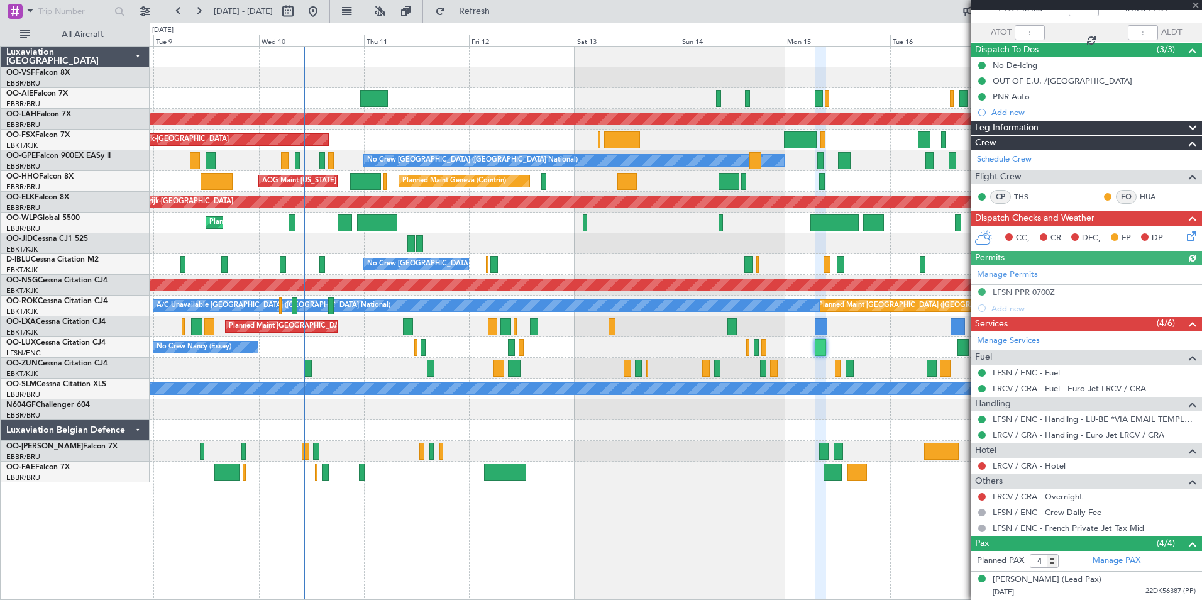
scroll to position [165, 0]
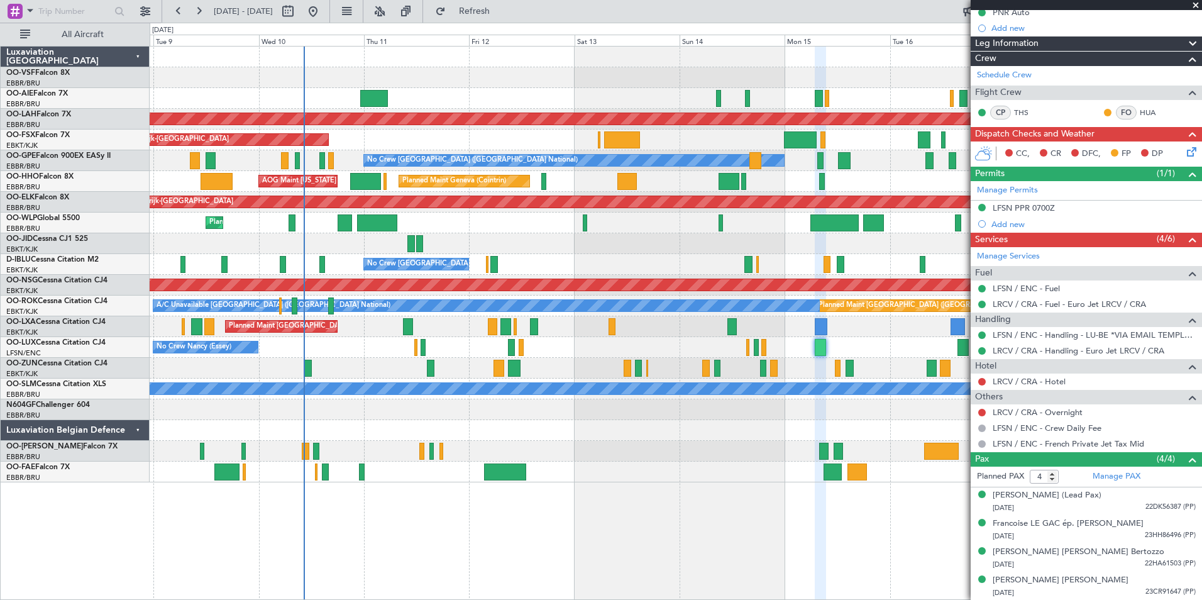
click at [1200, 4] on span at bounding box center [1195, 5] width 13 height 11
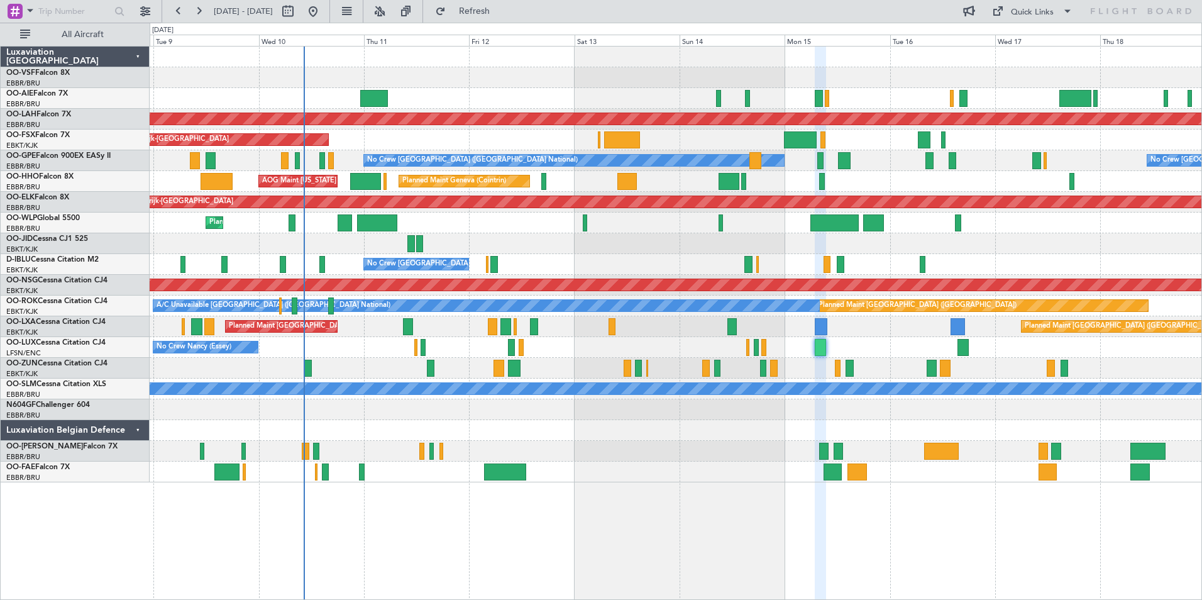
type input "0"
